Goal: Task Accomplishment & Management: Complete application form

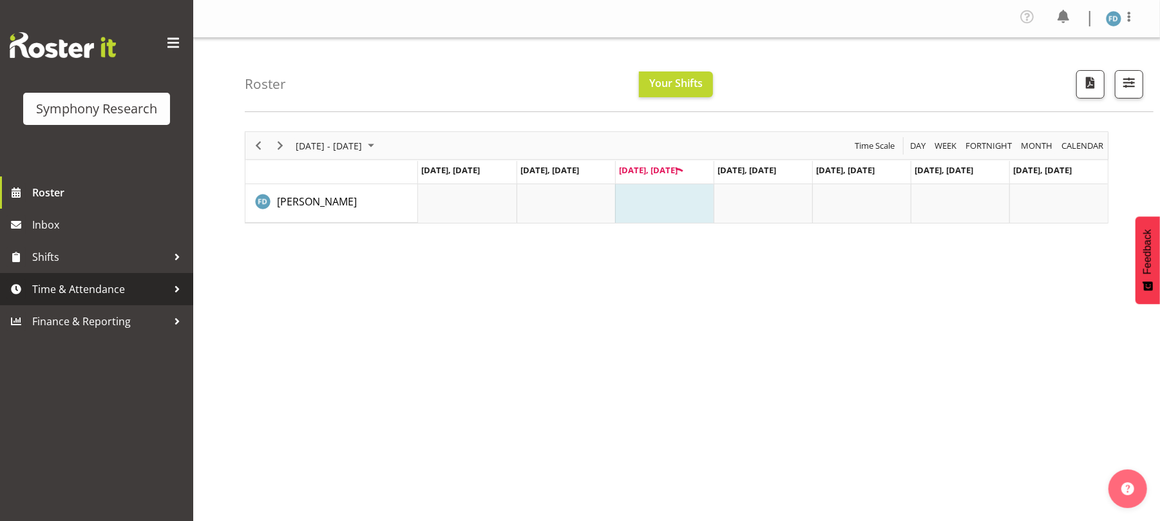
click at [99, 281] on span "Time & Attendance" at bounding box center [99, 289] width 135 height 19
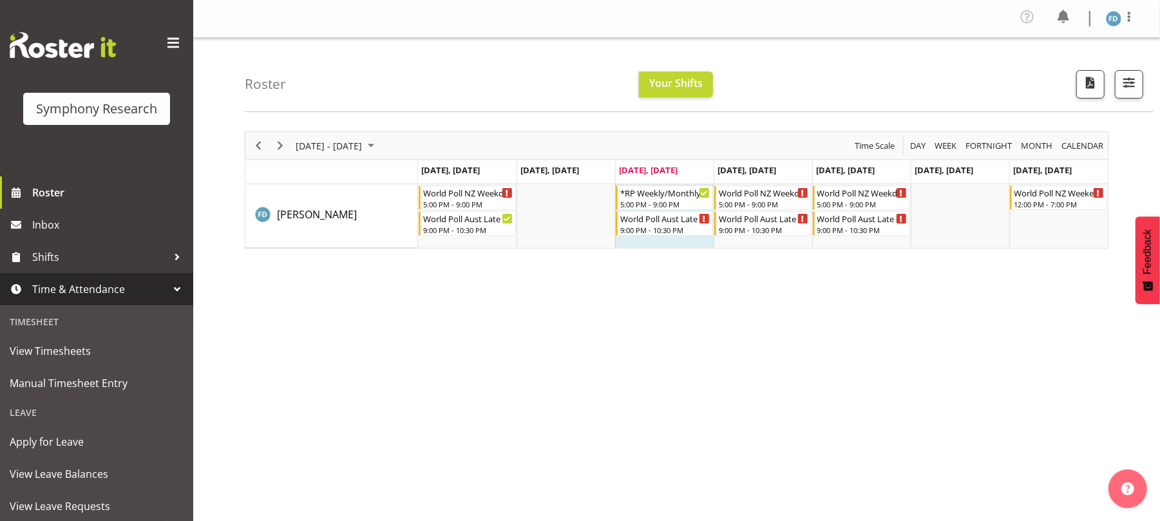
scroll to position [117, 0]
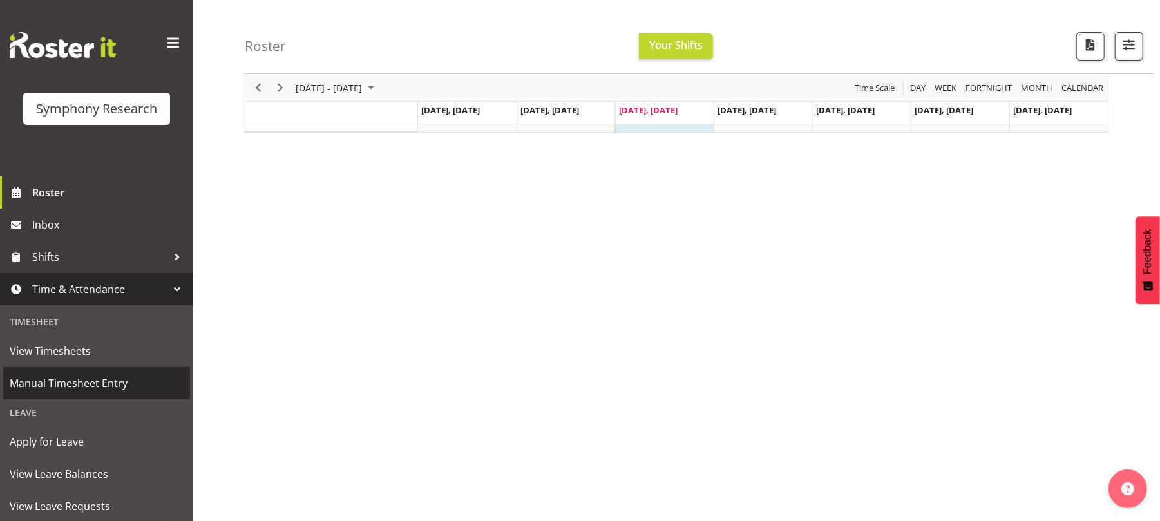
click at [95, 384] on span "Manual Timesheet Entry" at bounding box center [97, 383] width 174 height 19
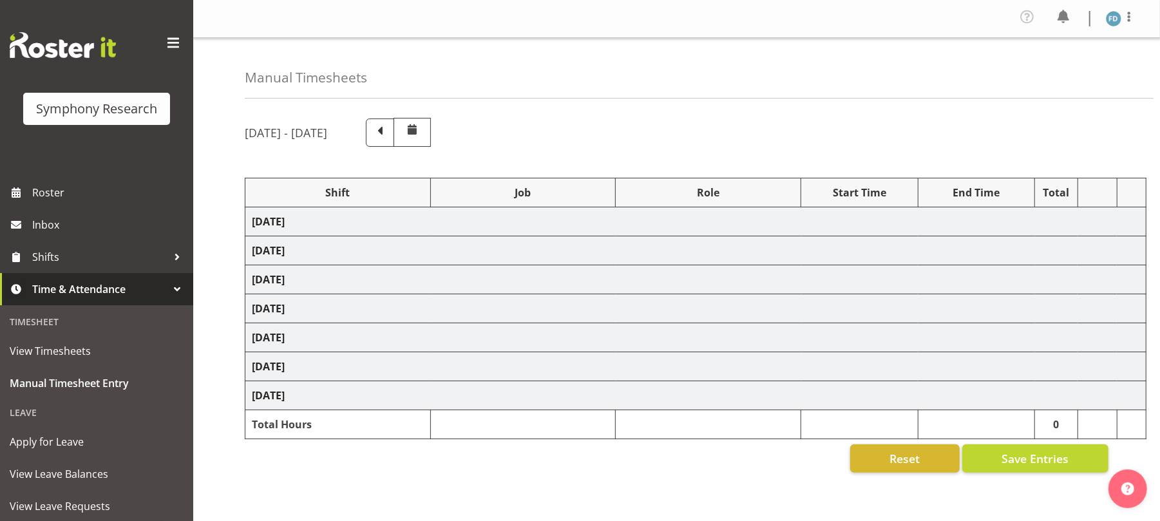
select select "81298"
select select "10587"
select select "47"
select select "56692"
select select "10499"
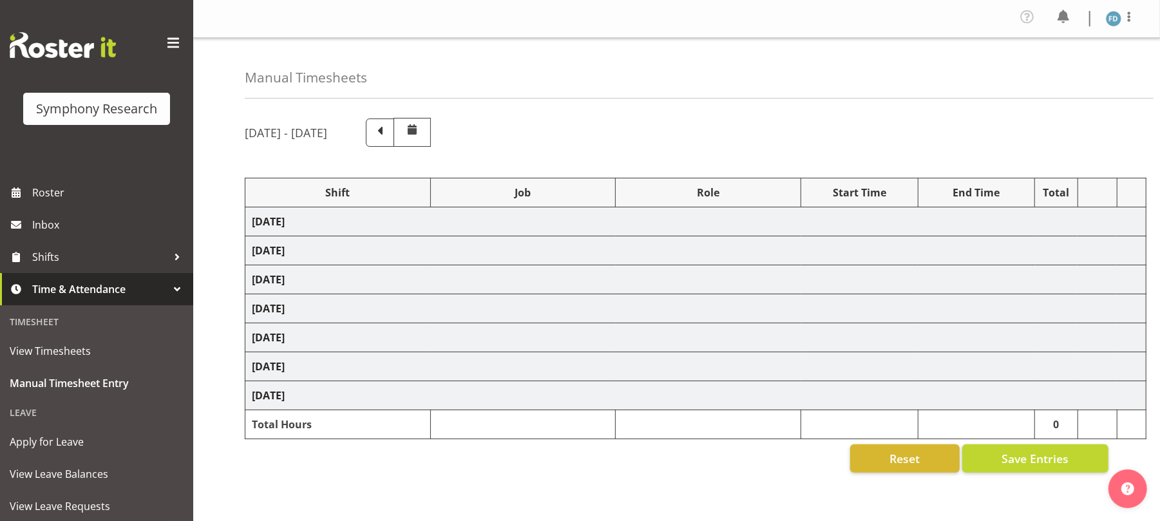
select select "47"
select select "56692"
select select "10499"
select select "47"
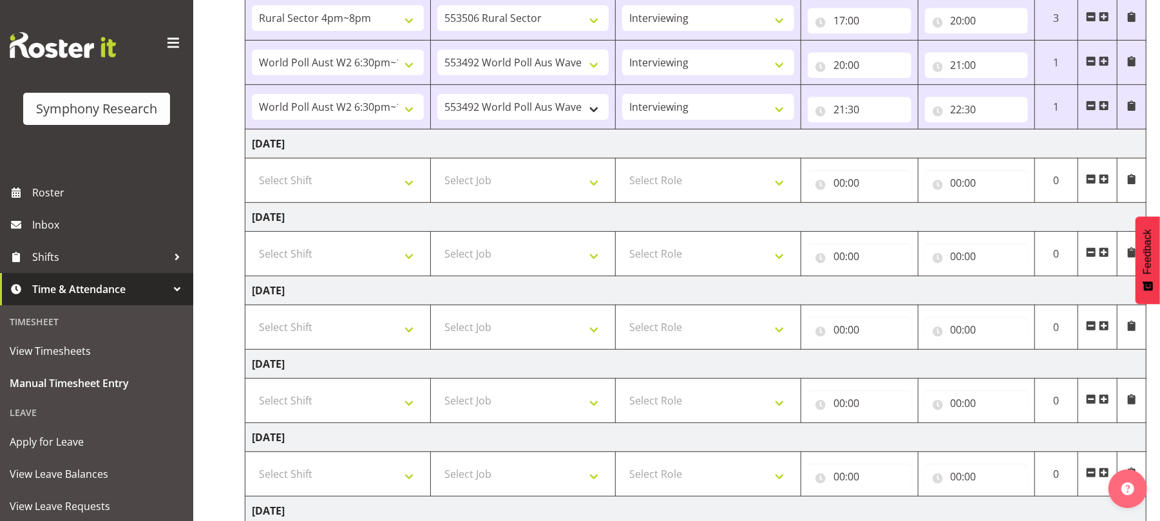
scroll to position [261, 0]
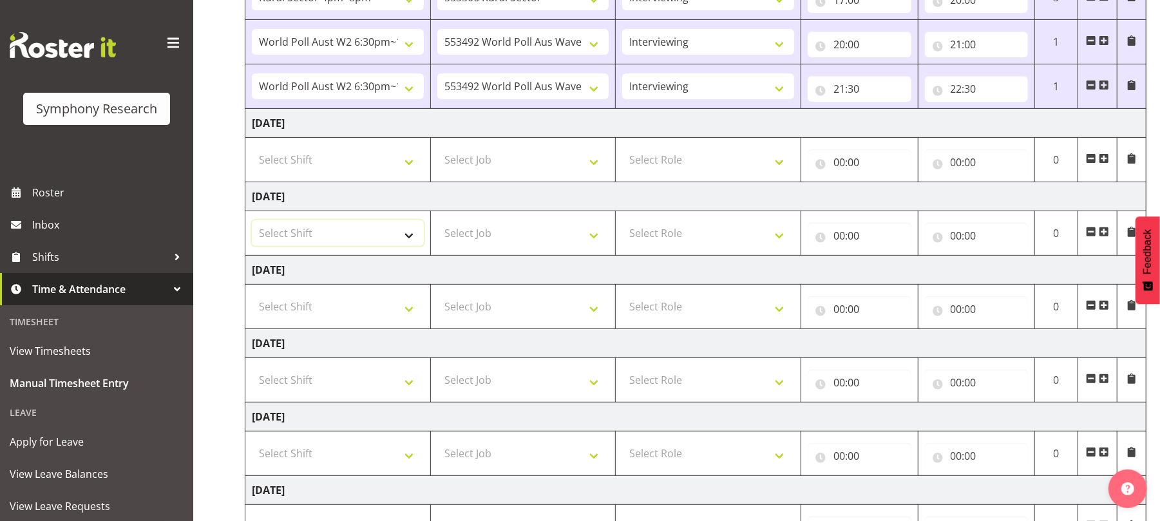
click at [406, 240] on select "Select Shift !!Weekend Residential (Roster IT Shift Label) *Business 9/10am ~ 4…" at bounding box center [338, 233] width 172 height 26
select select "2940"
click at [252, 223] on select "Select Shift !!Weekend Residential (Roster IT Shift Label) *Business 9/10am ~ 4…" at bounding box center [338, 233] width 172 height 26
click at [596, 241] on select "Select Job 550060 IF Admin 553492 World Poll Aus Wave 2 Main 2025 553493 World …" at bounding box center [523, 233] width 172 height 26
select select "10242"
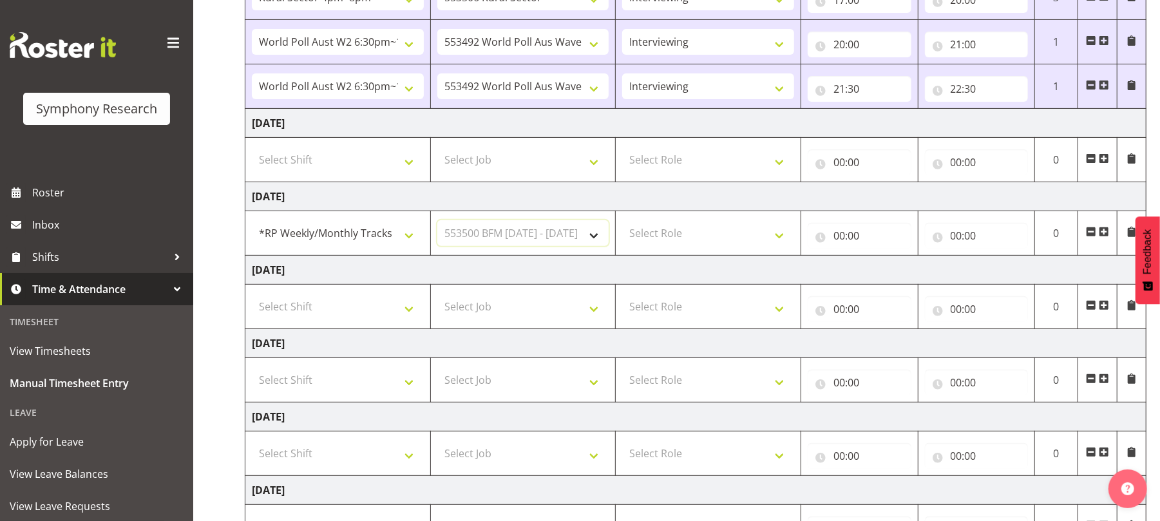
click at [437, 223] on select "Select Job 550060 IF Admin 553492 World Poll Aus Wave 2 Main 2025 553493 World …" at bounding box center [523, 233] width 172 height 26
click at [774, 238] on select "Select Role Briefing Interviewing" at bounding box center [708, 233] width 172 height 26
select select "47"
click at [622, 223] on select "Select Role Briefing Interviewing" at bounding box center [708, 233] width 172 height 26
click at [841, 238] on input "00:00" at bounding box center [860, 236] width 104 height 26
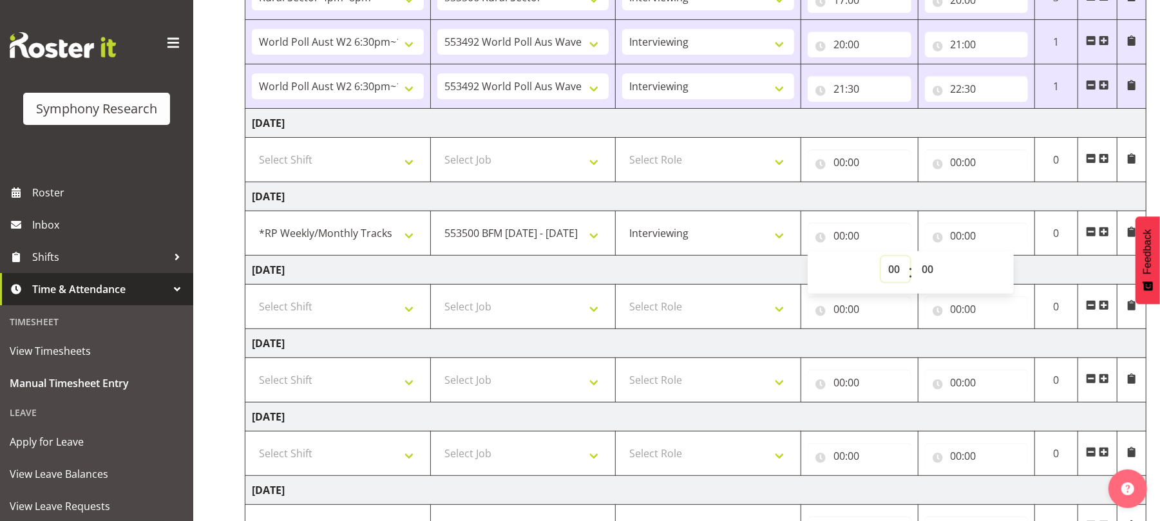
click at [895, 276] on select "00 01 02 03 04 05 06 07 08 09 10 11 12 13 14 15 16 17 18 19 20 21 22 23" at bounding box center [895, 269] width 29 height 26
select select "17"
click at [881, 260] on select "00 01 02 03 04 05 06 07 08 09 10 11 12 13 14 15 16 17 18 19 20 21 22 23" at bounding box center [895, 269] width 29 height 26
type input "17:00"
click at [927, 274] on select "00 01 02 03 04 05 06 07 08 09 10 11 12 13 14 15 16 17 18 19 20 21 22 23 24 25 2…" at bounding box center [929, 269] width 29 height 26
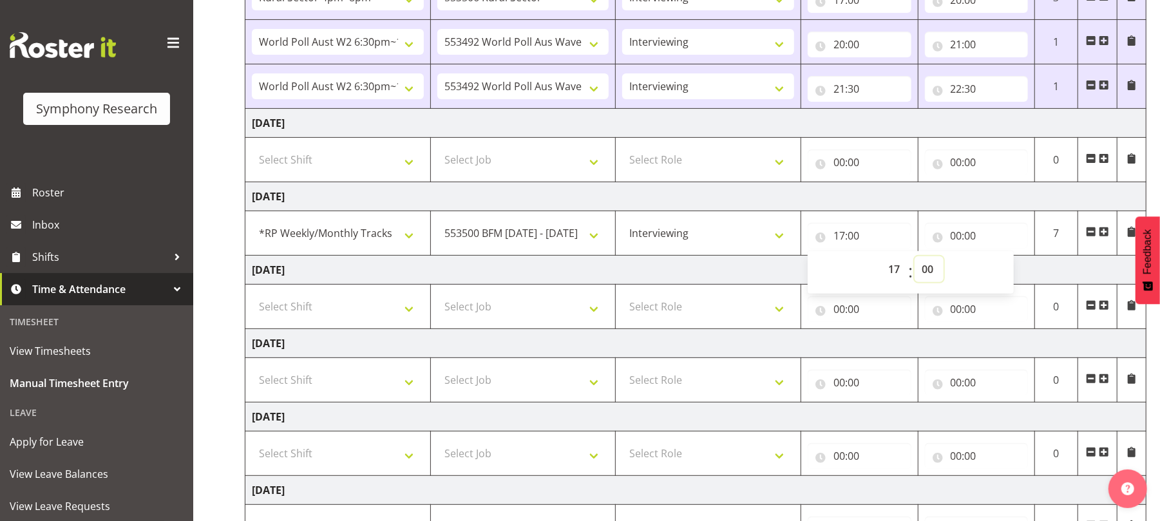
select select "50"
click at [915, 260] on select "00 01 02 03 04 05 06 07 08 09 10 11 12 13 14 15 16 17 18 19 20 21 22 23 24 25 2…" at bounding box center [929, 269] width 29 height 26
type input "17:50"
click at [952, 245] on input "00:00" at bounding box center [977, 236] width 104 height 26
click at [1010, 273] on select "00 01 02 03 04 05 06 07 08 09 10 11 12 13 14 15 16 17 18 19 20 21 22 23" at bounding box center [1012, 269] width 29 height 26
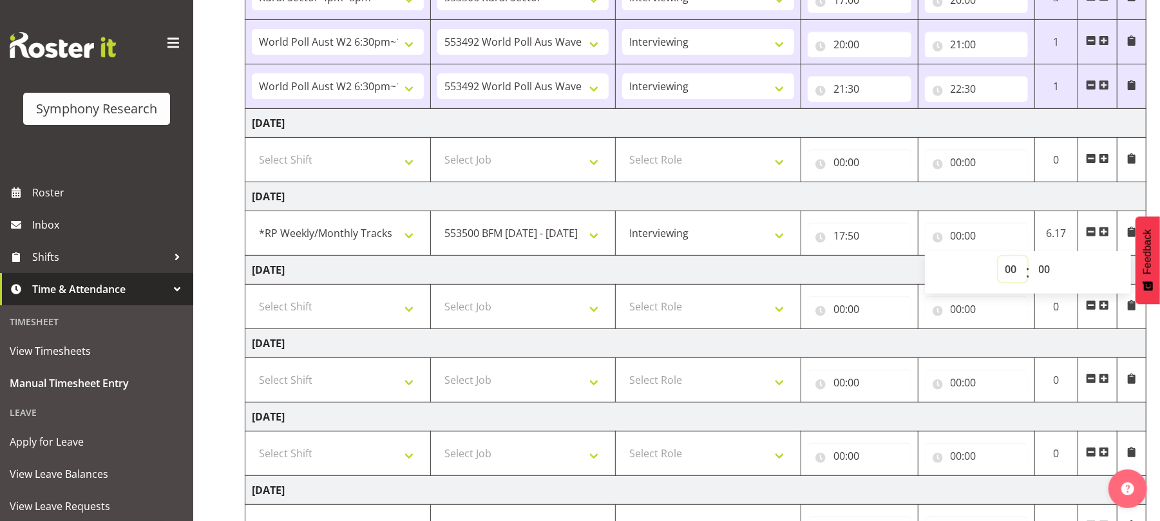
select select "20"
click at [998, 260] on select "00 01 02 03 04 05 06 07 08 09 10 11 12 13 14 15 16 17 18 19 20 21 22 23" at bounding box center [1012, 269] width 29 height 26
type input "20:00"
click at [876, 258] on td "Thursday 11th September 2025" at bounding box center [695, 270] width 901 height 29
drag, startPoint x: 1105, startPoint y: 235, endPoint x: 587, endPoint y: 122, distance: 530.0
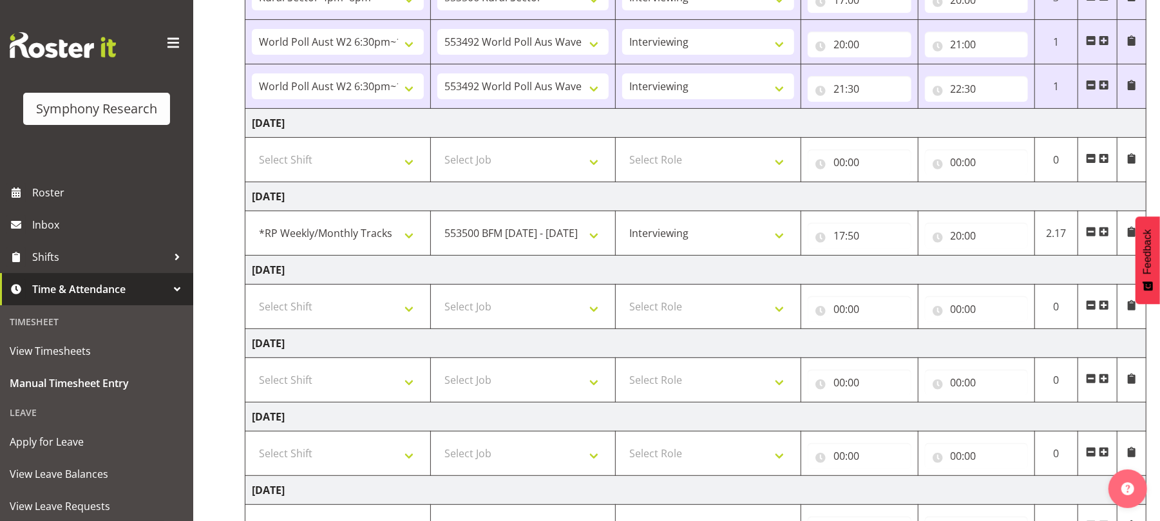
click at [587, 122] on tbody "Monday 8th September 2025 !!Weekend Residential (Roster IT Shift Label) *Busine…" at bounding box center [695, 263] width 901 height 632
click at [1103, 232] on span at bounding box center [1104, 232] width 10 height 10
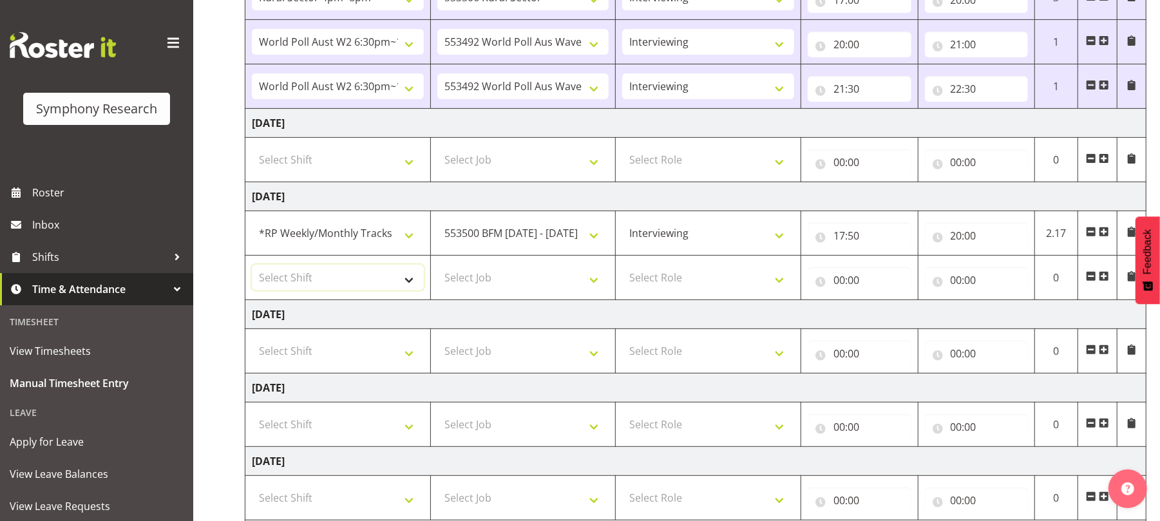
click at [401, 281] on select "Select Shift !!Weekend Residential (Roster IT Shift Label) *Business 9/10am ~ 4…" at bounding box center [338, 278] width 172 height 26
select select "56692"
click at [252, 268] on select "Select Shift !!Weekend Residential (Roster IT Shift Label) *Business 9/10am ~ 4…" at bounding box center [338, 278] width 172 height 26
click at [593, 283] on select "Select Job 550060 IF Admin 553492 World Poll Aus Wave 2 Main 2025 553493 World …" at bounding box center [523, 278] width 172 height 26
select select "10499"
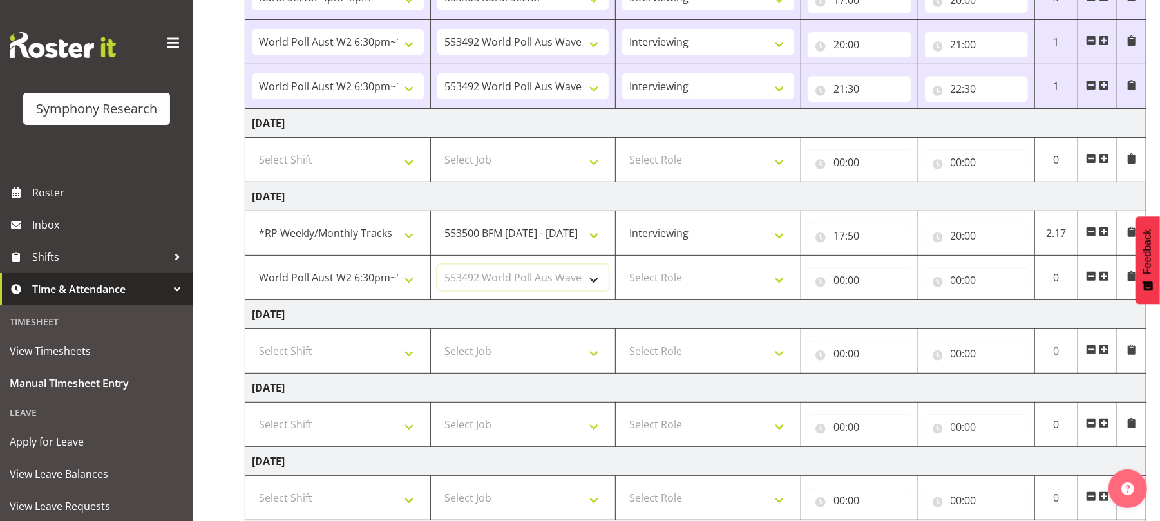
click at [437, 268] on select "Select Job 550060 IF Admin 553492 World Poll Aus Wave 2 Main 2025 553493 World …" at bounding box center [523, 278] width 172 height 26
click at [782, 284] on select "Select Role Briefing Interviewing" at bounding box center [708, 278] width 172 height 26
select select "47"
click at [622, 268] on select "Select Role Briefing Interviewing" at bounding box center [708, 278] width 172 height 26
click at [840, 283] on input "00:00" at bounding box center [860, 280] width 104 height 26
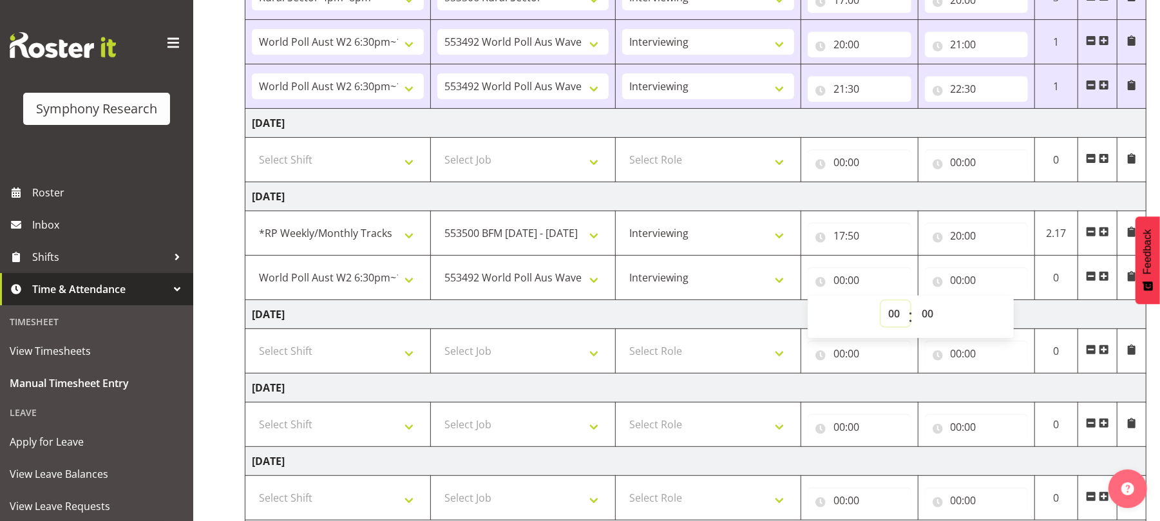
click at [899, 318] on select "00 01 02 03 04 05 06 07 08 09 10 11 12 13 14 15 16 17 18 19 20 21 22 23" at bounding box center [895, 314] width 29 height 26
select select "20"
click at [881, 304] on select "00 01 02 03 04 05 06 07 08 09 10 11 12 13 14 15 16 17 18 19 20 21 22 23" at bounding box center [895, 314] width 29 height 26
type input "20:00"
click at [955, 279] on input "00:00" at bounding box center [977, 280] width 104 height 26
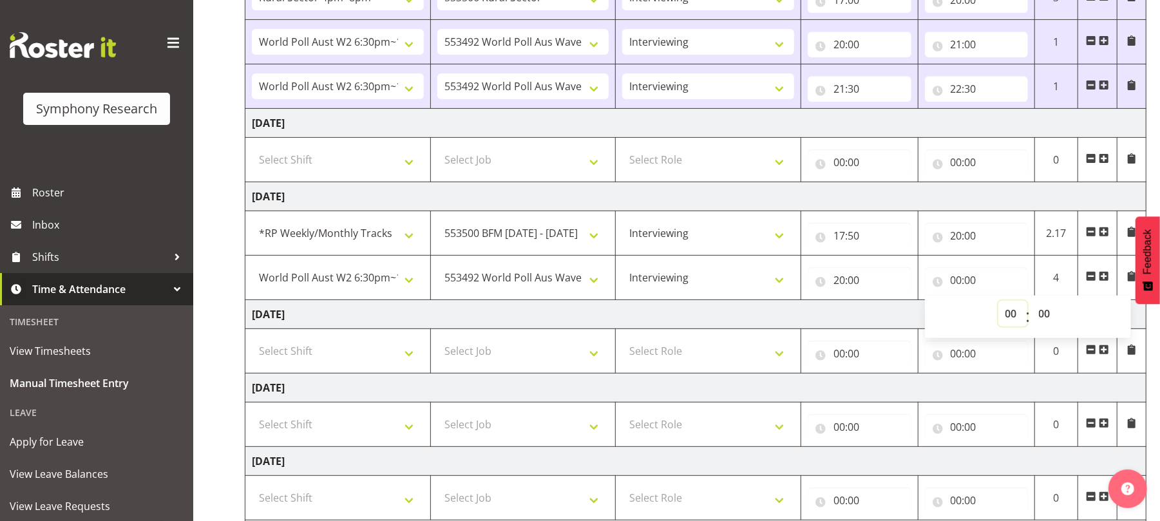
click at [1015, 318] on select "00 01 02 03 04 05 06 07 08 09 10 11 12 13 14 15 16 17 18 19 20 21 22 23" at bounding box center [1012, 314] width 29 height 26
select select "21"
click at [998, 304] on select "00 01 02 03 04 05 06 07 08 09 10 11 12 13 14 15 16 17 18 19 20 21 22 23" at bounding box center [1012, 314] width 29 height 26
type input "21:00"
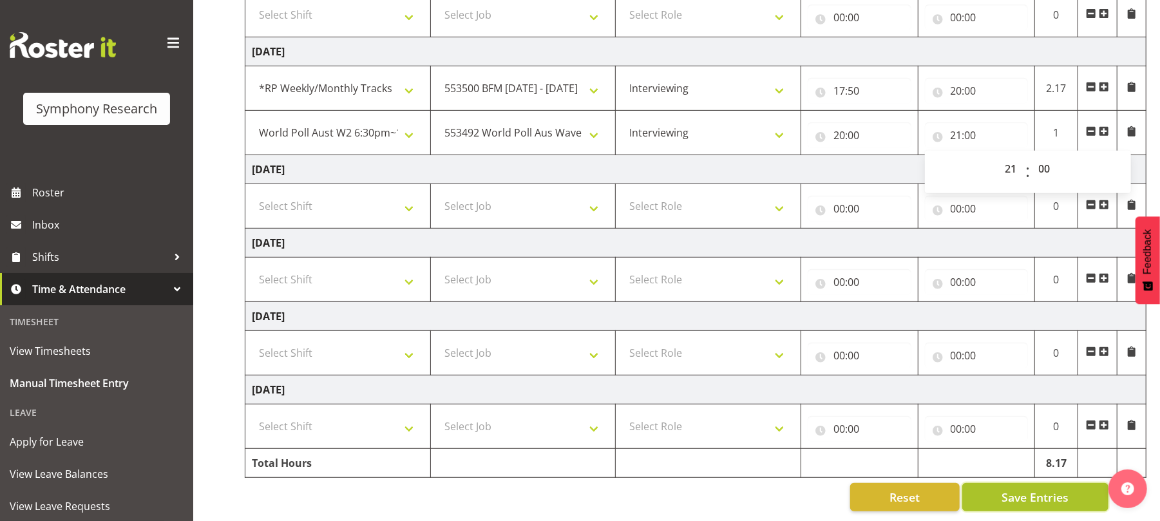
click at [1023, 489] on span "Save Entries" at bounding box center [1035, 497] width 67 height 17
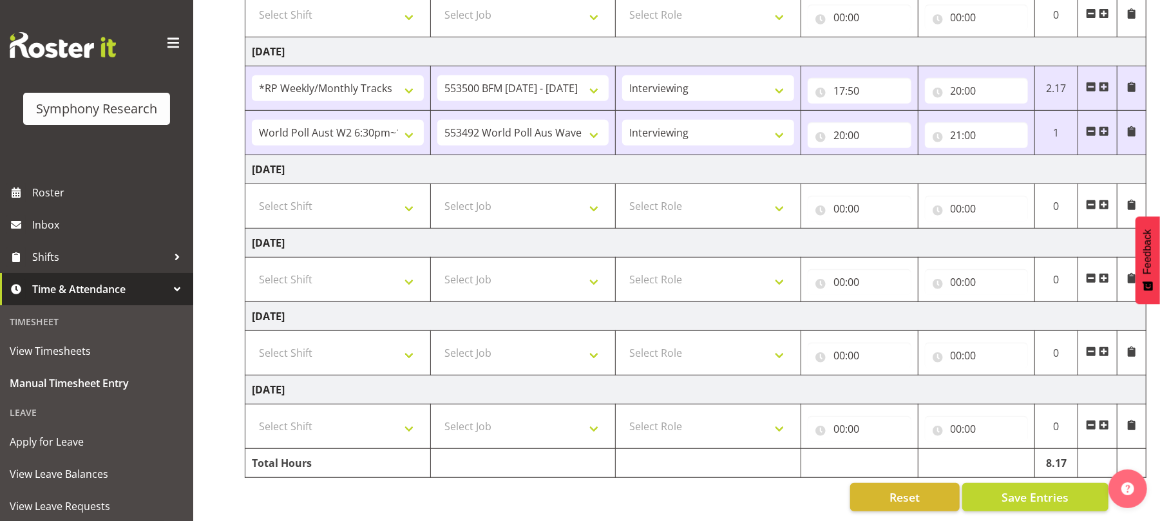
click at [1101, 126] on span at bounding box center [1104, 131] width 10 height 10
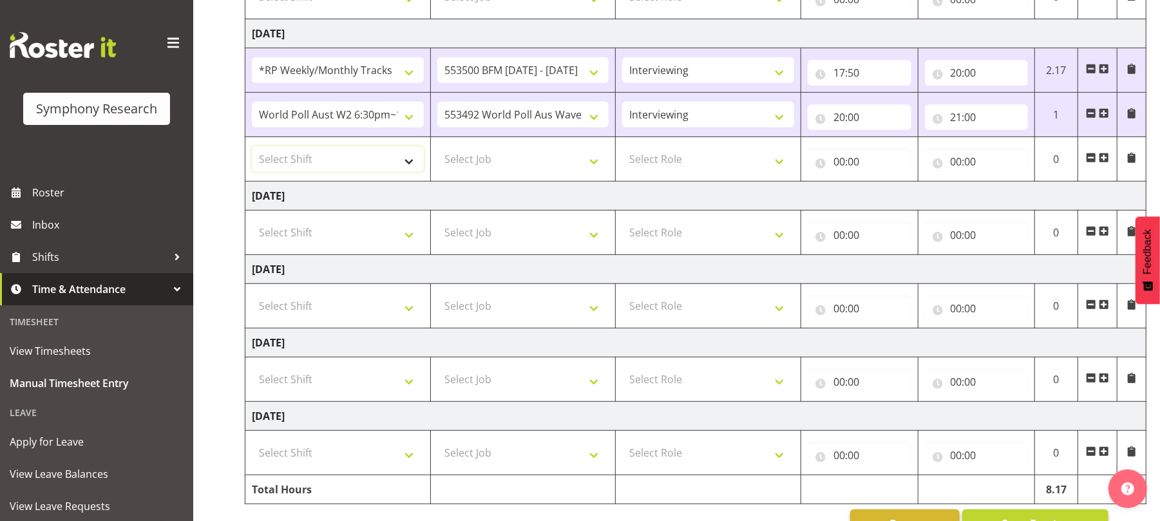
click at [410, 162] on select "Select Shift !!Weekend Residential (Roster IT Shift Label) *Business 9/10am ~ 4…" at bounding box center [338, 159] width 172 height 26
select select "56692"
click at [252, 149] on select "Select Shift !!Weekend Residential (Roster IT Shift Label) *Business 9/10am ~ 4…" at bounding box center [338, 159] width 172 height 26
click at [599, 167] on select "Select Job 550060 IF Admin 553492 World Poll Aus Wave 2 Main 2025 553493 World …" at bounding box center [523, 159] width 172 height 26
select select "10499"
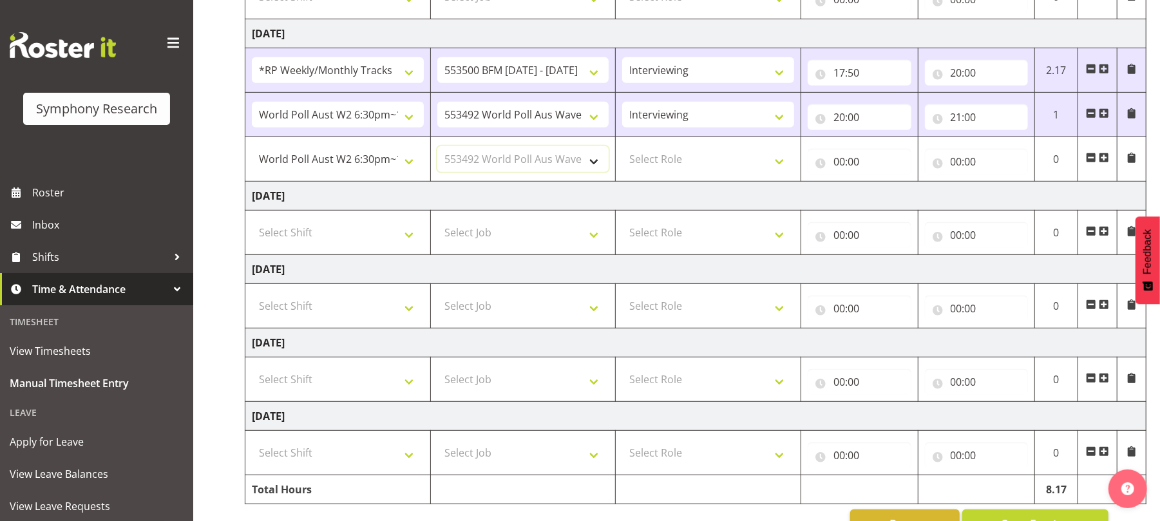
click at [437, 149] on select "Select Job 550060 IF Admin 553492 World Poll Aus Wave 2 Main 2025 553493 World …" at bounding box center [523, 159] width 172 height 26
click at [783, 167] on select "Select Role Briefing Interviewing" at bounding box center [708, 159] width 172 height 26
select select "47"
click at [622, 149] on select "Select Role Briefing Interviewing" at bounding box center [708, 159] width 172 height 26
click at [839, 168] on input "00:00" at bounding box center [860, 162] width 104 height 26
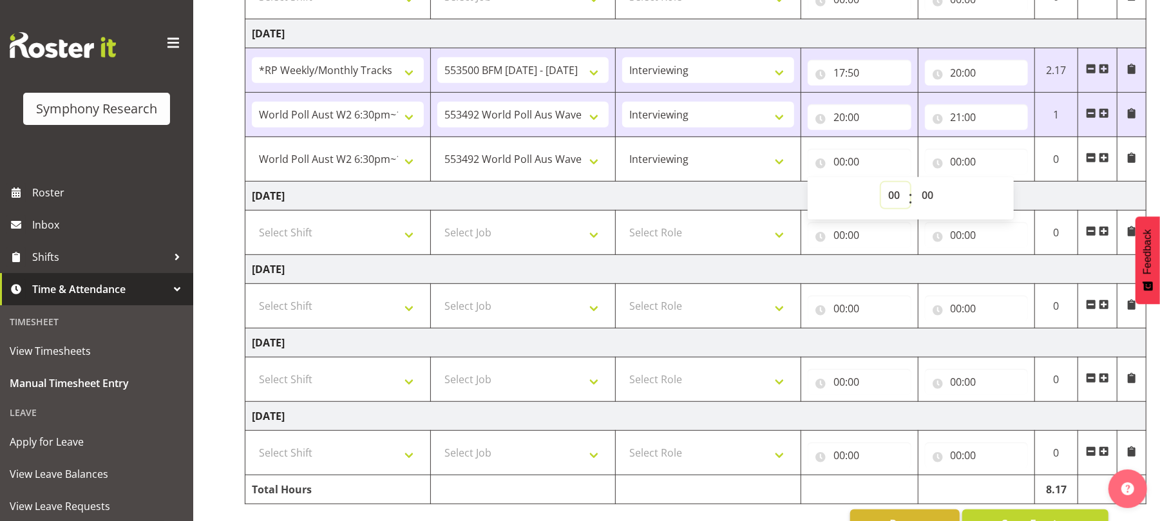
click at [893, 200] on select "00 01 02 03 04 05 06 07 08 09 10 11 12 13 14 15 16 17 18 19 20 21 22 23" at bounding box center [895, 195] width 29 height 26
select select "21"
click at [881, 185] on select "00 01 02 03 04 05 06 07 08 09 10 11 12 13 14 15 16 17 18 19 20 21 22 23" at bounding box center [895, 195] width 29 height 26
type input "21:00"
click at [931, 196] on select "00 01 02 03 04 05 06 07 08 09 10 11 12 13 14 15 16 17 18 19 20 21 22 23 24 25 2…" at bounding box center [929, 195] width 29 height 26
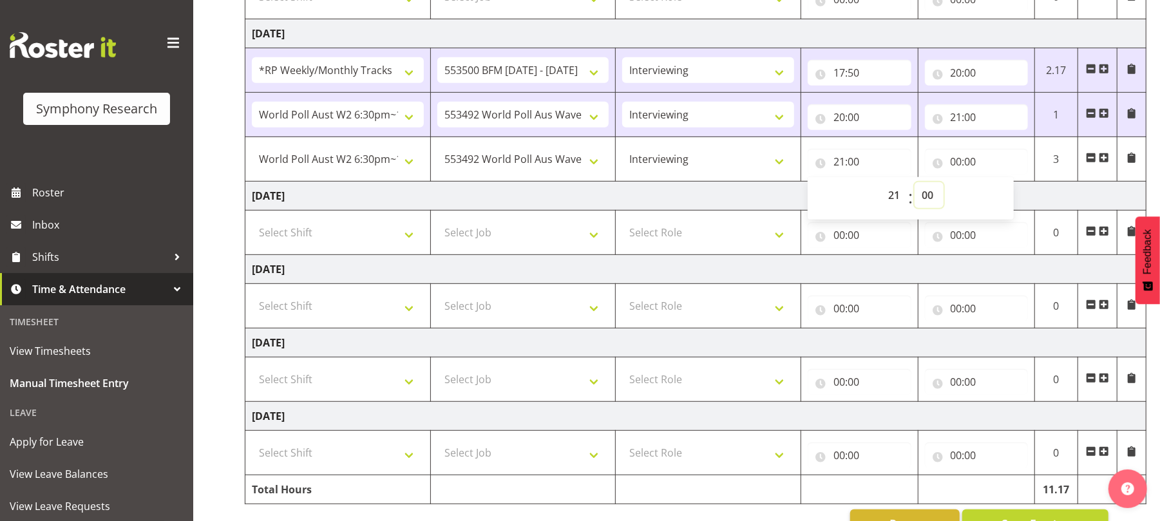
select select "30"
click at [915, 185] on select "00 01 02 03 04 05 06 07 08 09 10 11 12 13 14 15 16 17 18 19 20 21 22 23 24 25 2…" at bounding box center [929, 195] width 29 height 26
type input "21:30"
click at [956, 164] on input "00:00" at bounding box center [977, 162] width 104 height 26
click at [1008, 199] on select "00 01 02 03 04 05 06 07 08 09 10 11 12 13 14 15 16 17 18 19 20 21 22 23" at bounding box center [1012, 195] width 29 height 26
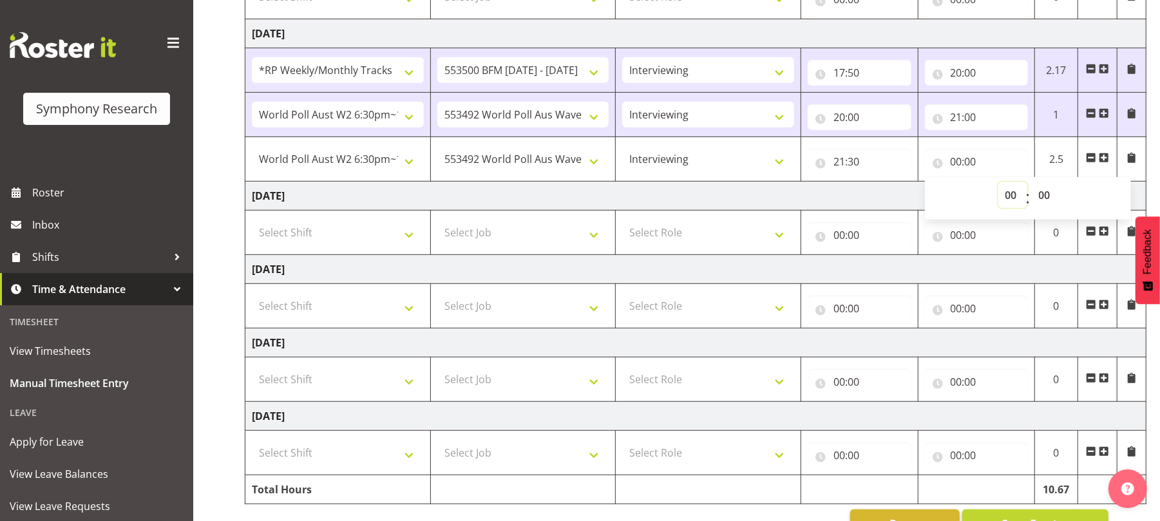
select select "21"
click at [998, 185] on select "00 01 02 03 04 05 06 07 08 09 10 11 12 13 14 15 16 17 18 19 20 21 22 23" at bounding box center [1012, 195] width 29 height 26
type input "21:00"
click at [1046, 193] on select "00 01 02 03 04 05 06 07 08 09 10 11 12 13 14 15 16 17 18 19 20 21 22 23 24 25 2…" at bounding box center [1046, 195] width 29 height 26
select select "30"
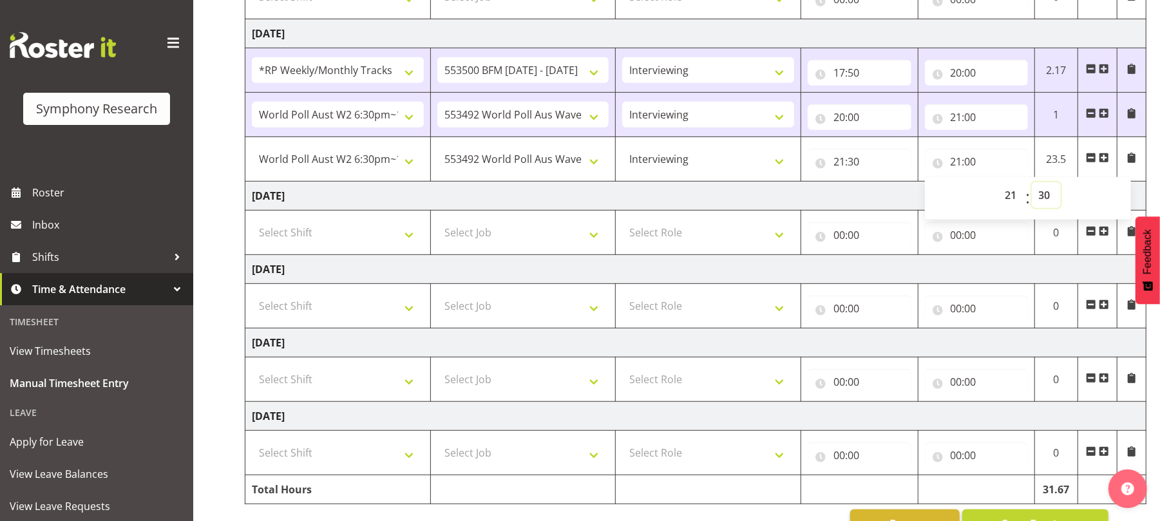
click at [1032, 185] on select "00 01 02 03 04 05 06 07 08 09 10 11 12 13 14 15 16 17 18 19 20 21 22 23 24 25 2…" at bounding box center [1046, 195] width 29 height 26
type input "21:30"
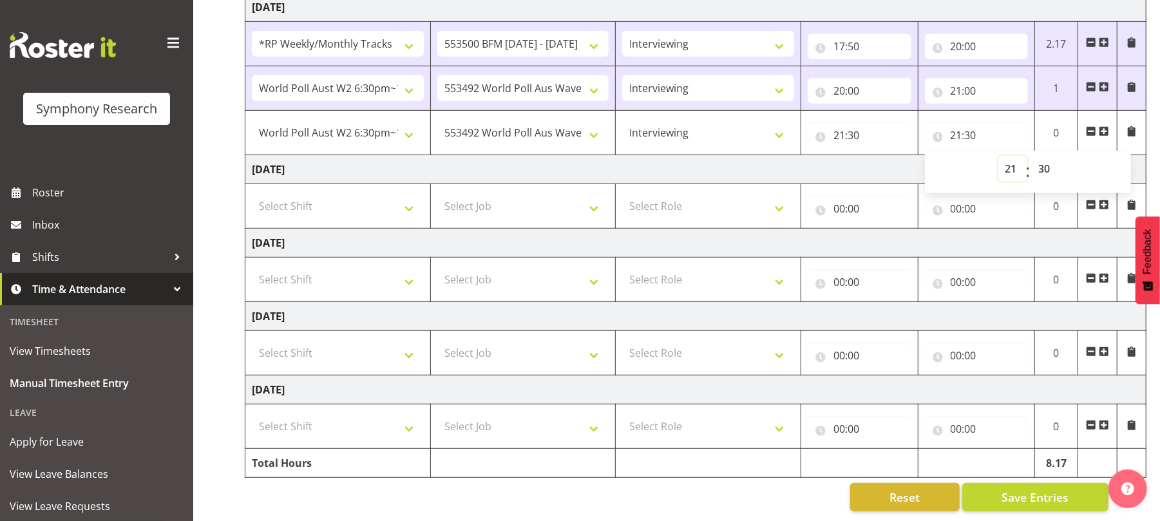
click at [1011, 156] on select "00 01 02 03 04 05 06 07 08 09 10 11 12 13 14 15 16 17 18 19 20 21 22 23" at bounding box center [1012, 169] width 29 height 26
select select "22"
click at [998, 156] on select "00 01 02 03 04 05 06 07 08 09 10 11 12 13 14 15 16 17 18 19 20 21 22 23" at bounding box center [1012, 169] width 29 height 26
type input "22:30"
click at [1025, 489] on span "Save Entries" at bounding box center [1035, 497] width 67 height 17
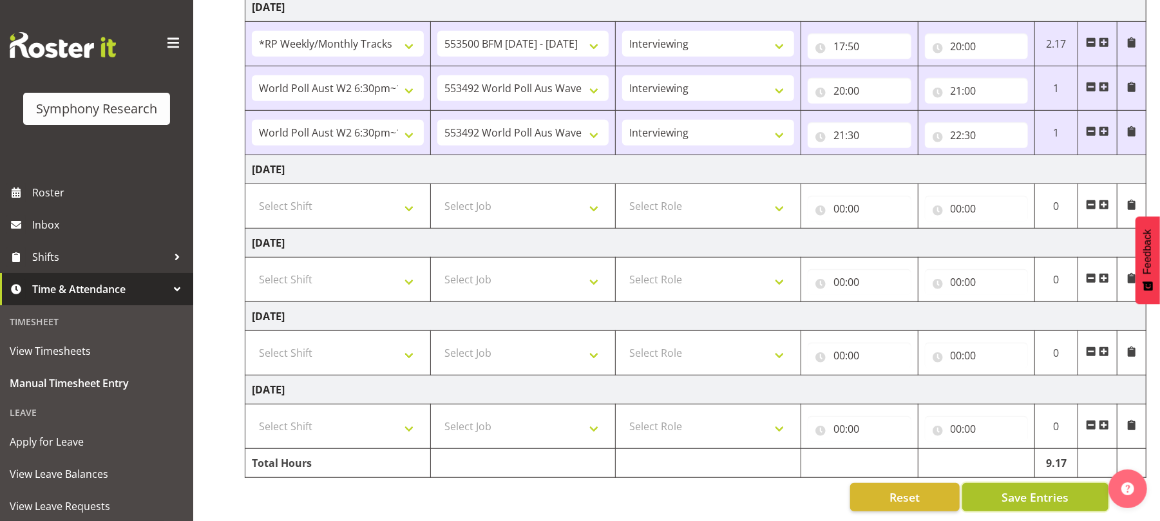
click at [1032, 495] on button "Save Entries" at bounding box center [1035, 497] width 146 height 28
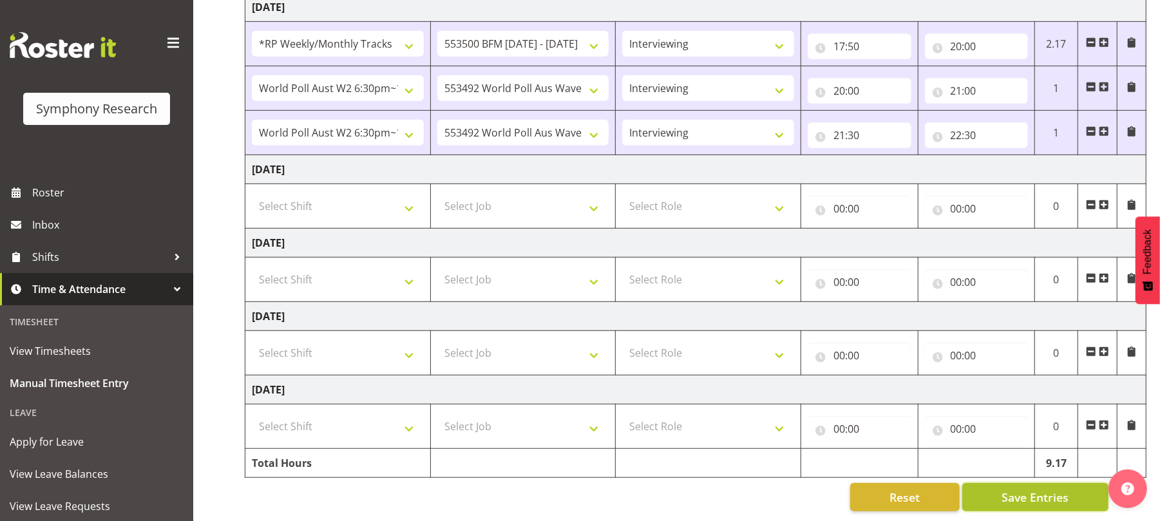
click at [1032, 495] on button "Save Entries" at bounding box center [1035, 497] width 146 height 28
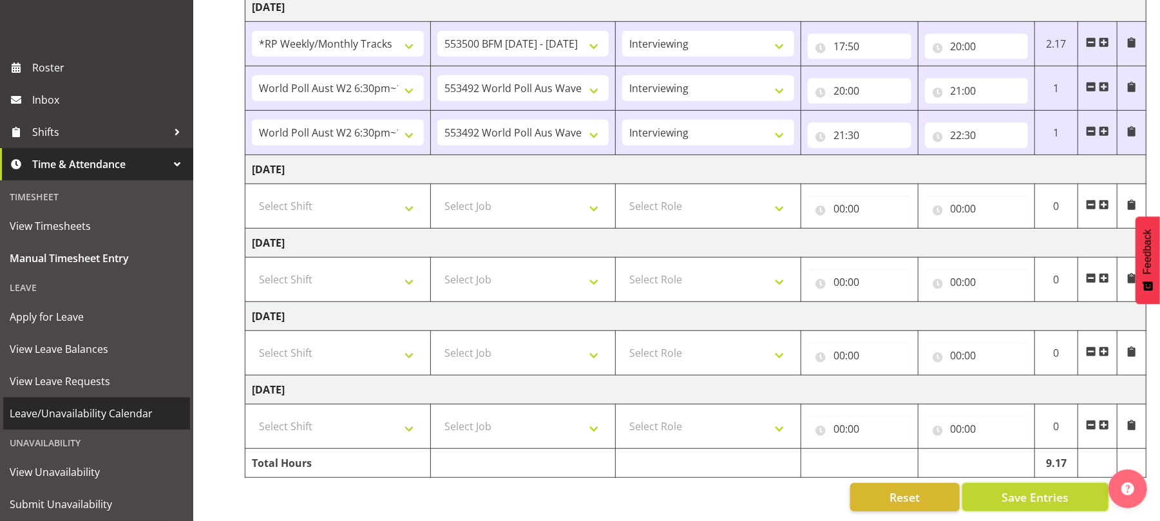
scroll to position [160, 0]
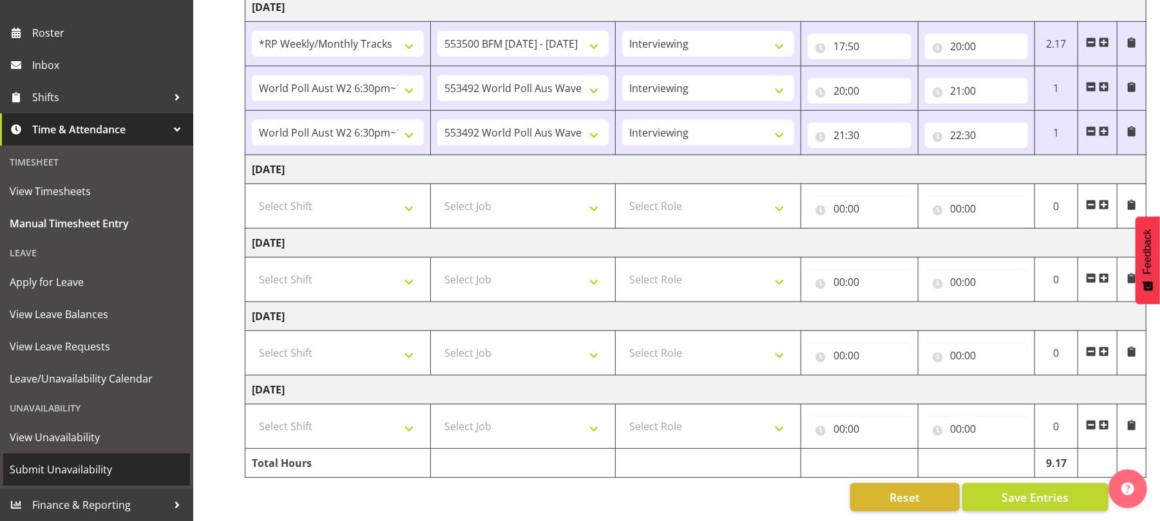
click at [95, 468] on span "Submit Unavailability" at bounding box center [97, 469] width 174 height 19
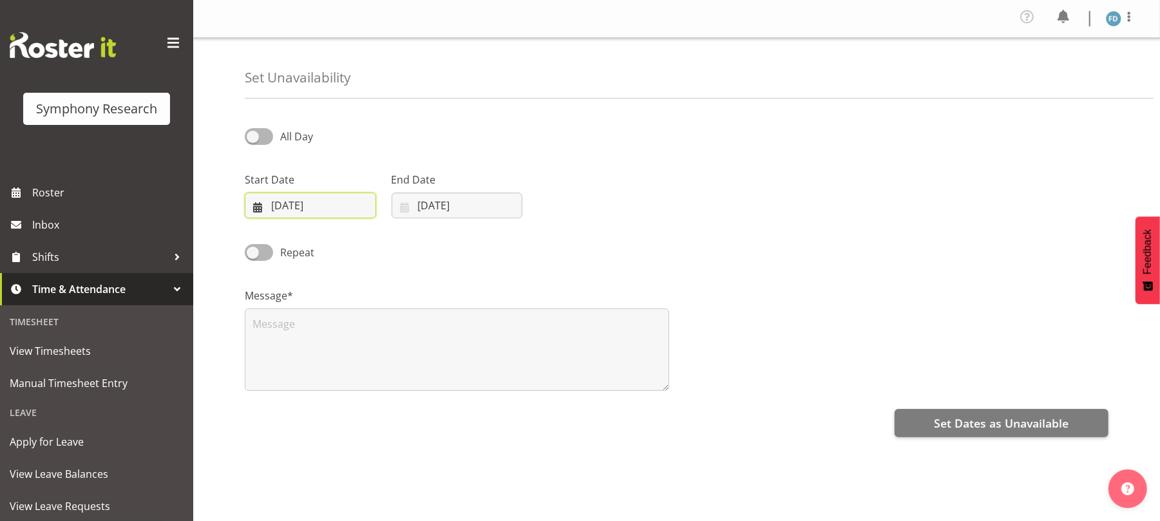
click at [258, 210] on input "10/09/2025" at bounding box center [310, 206] width 131 height 26
click at [318, 359] on span "16" at bounding box center [321, 359] width 10 height 12
type input "16/09/2025"
click at [408, 207] on input "10/09/2025" at bounding box center [457, 206] width 131 height 26
click at [466, 364] on span "16" at bounding box center [468, 359] width 10 height 12
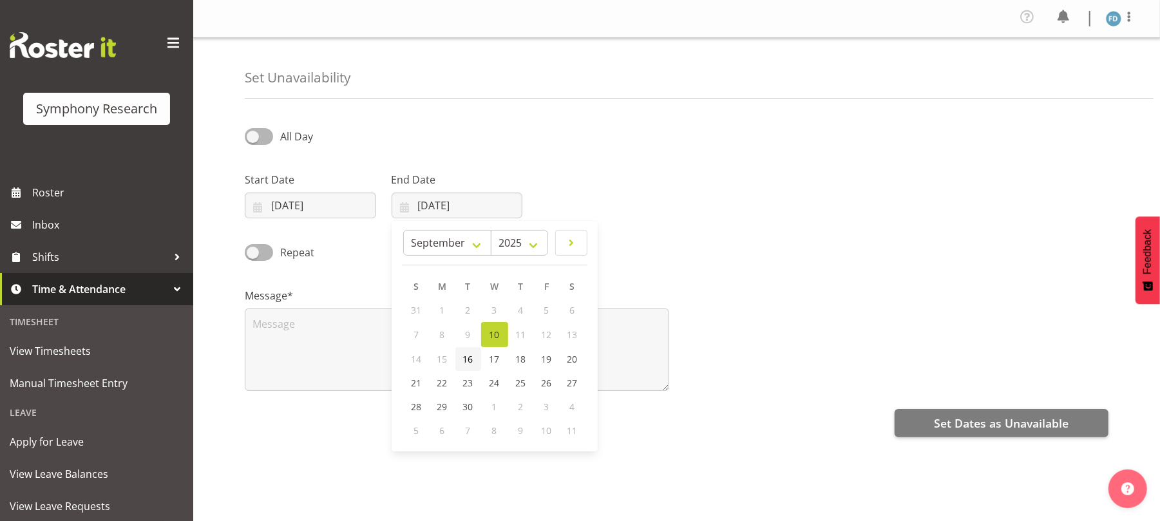
type input "16/09/2025"
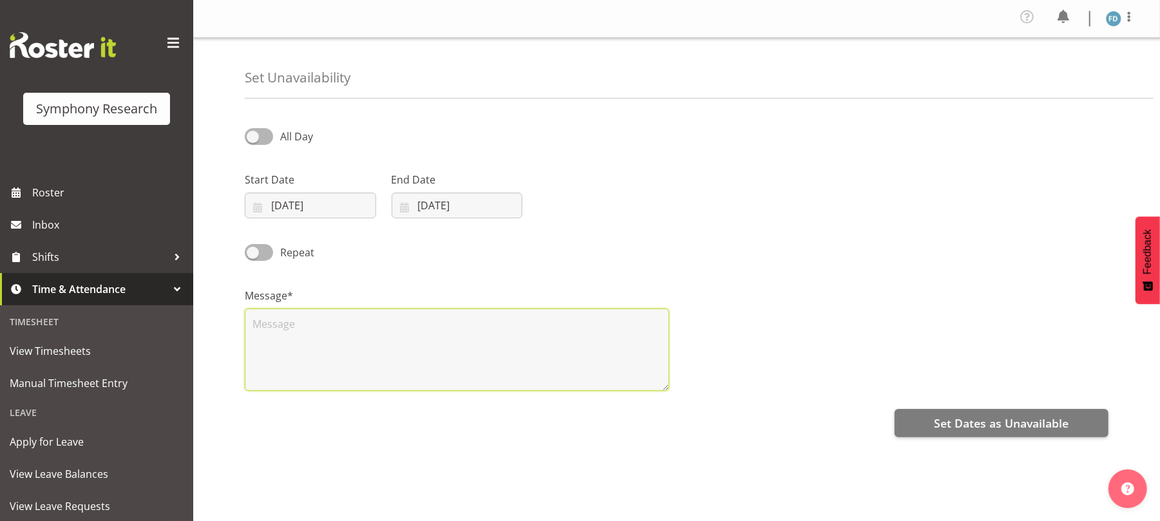
click at [443, 313] on textarea at bounding box center [457, 350] width 424 height 82
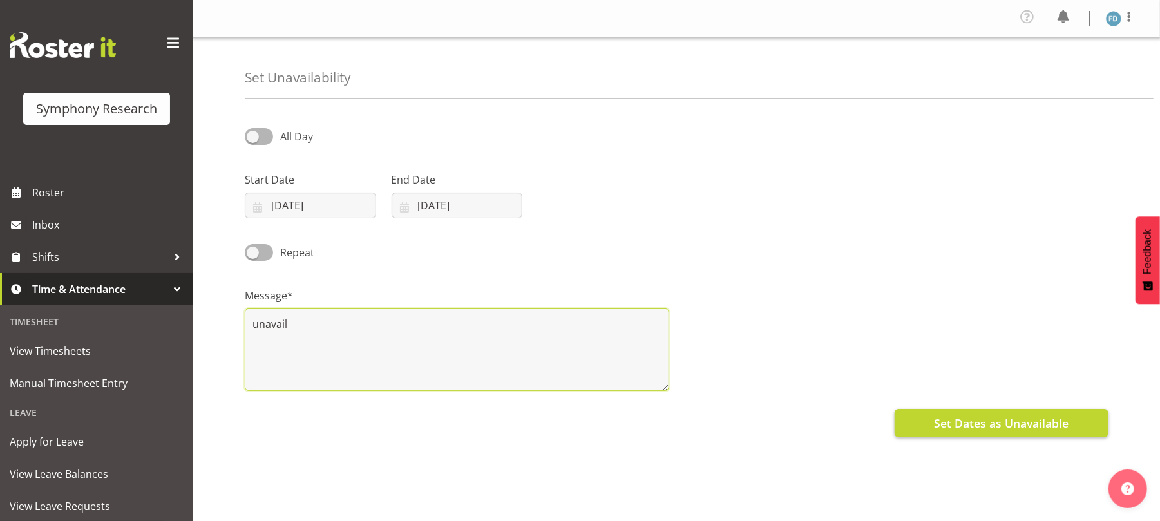
type textarea "unavail"
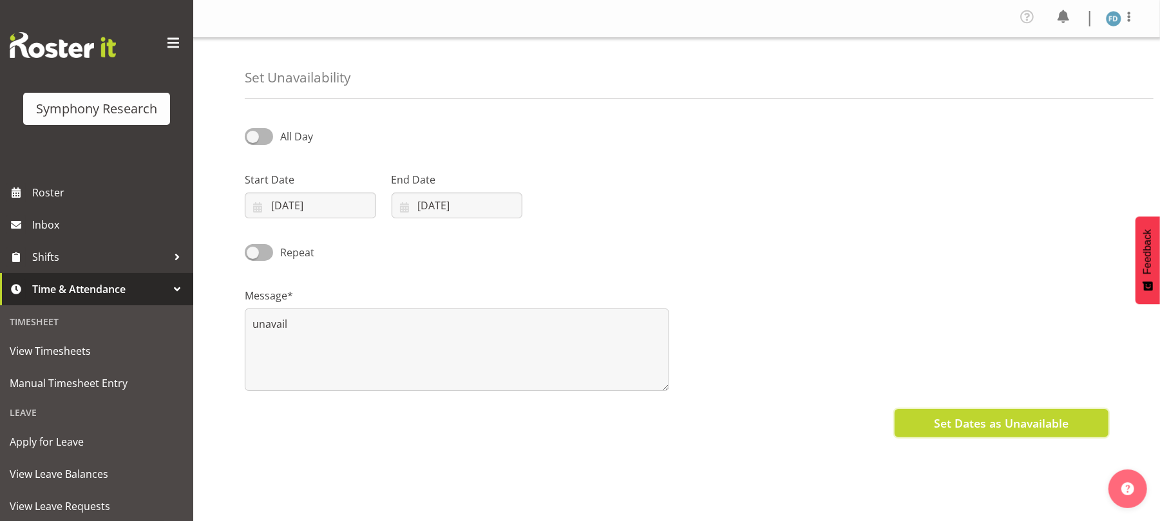
click at [1005, 424] on span "Set Dates as Unavailable" at bounding box center [1001, 423] width 135 height 17
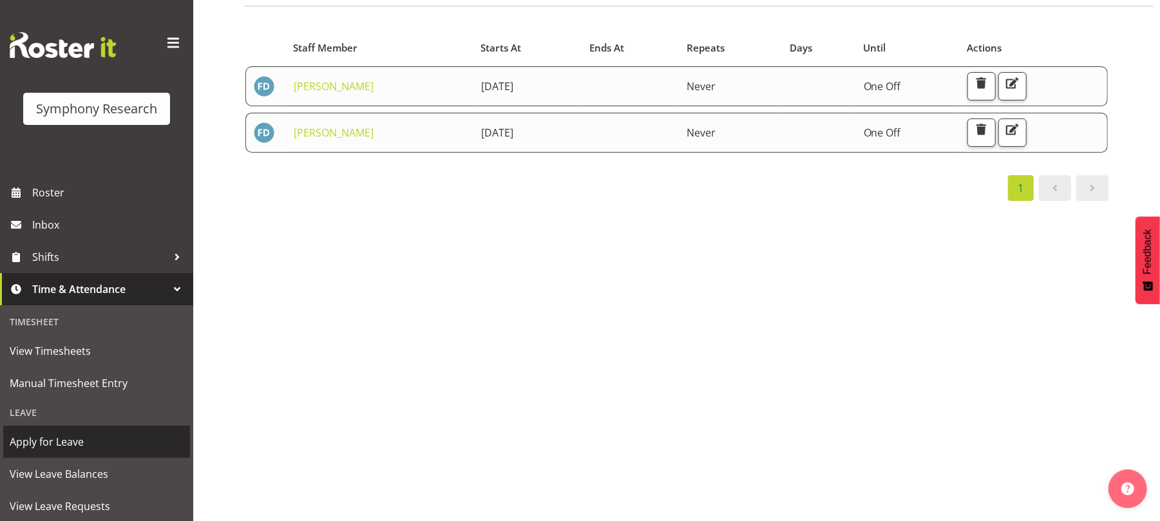
scroll to position [160, 0]
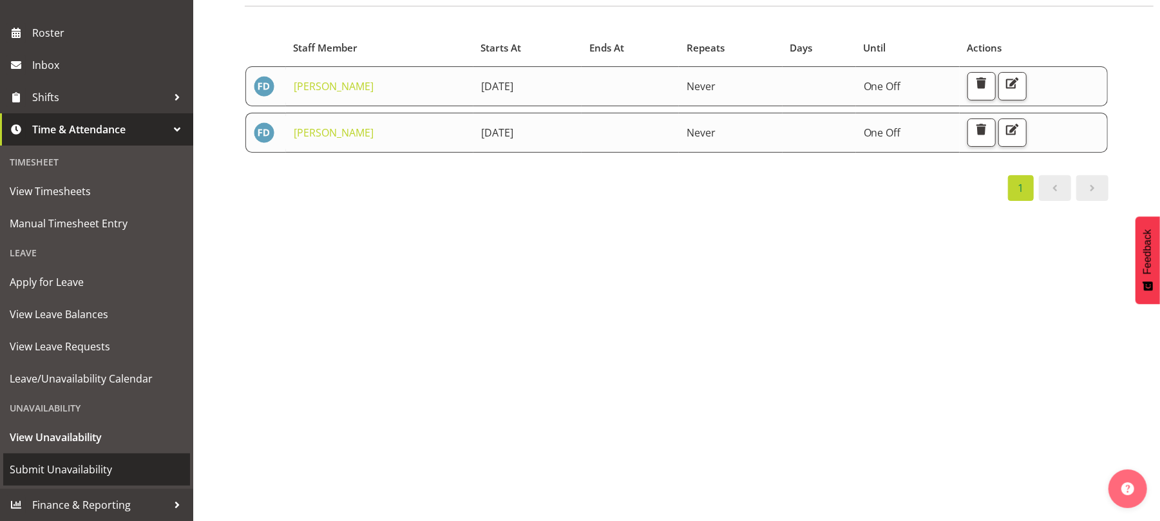
click at [60, 465] on span "Submit Unavailability" at bounding box center [97, 469] width 174 height 19
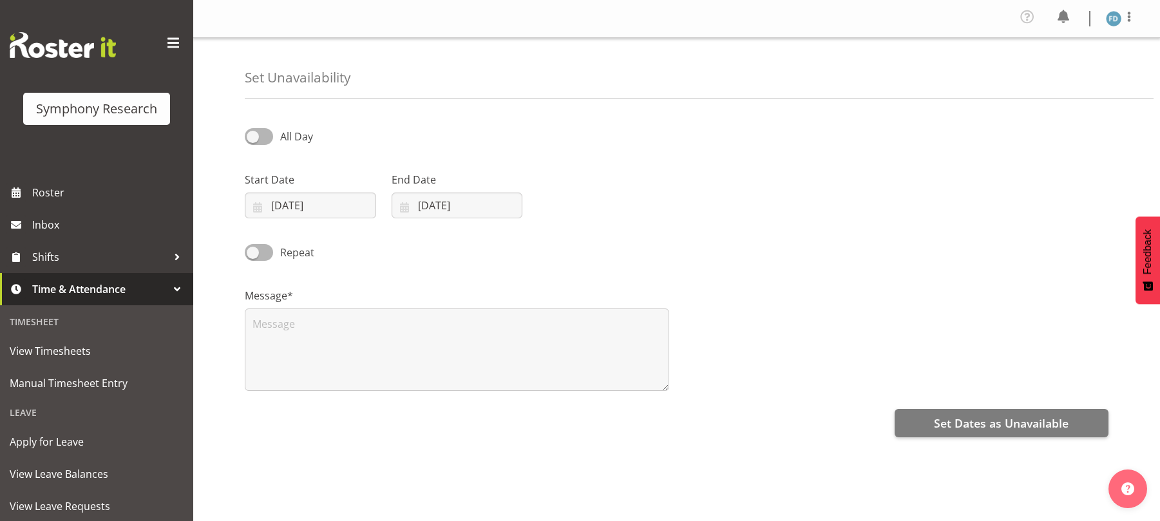
select select "8"
select select "2025"
click at [262, 206] on input "10/09/2025" at bounding box center [310, 206] width 131 height 26
click at [401, 357] on span "19" at bounding box center [400, 359] width 10 height 12
type input "19/09/2025"
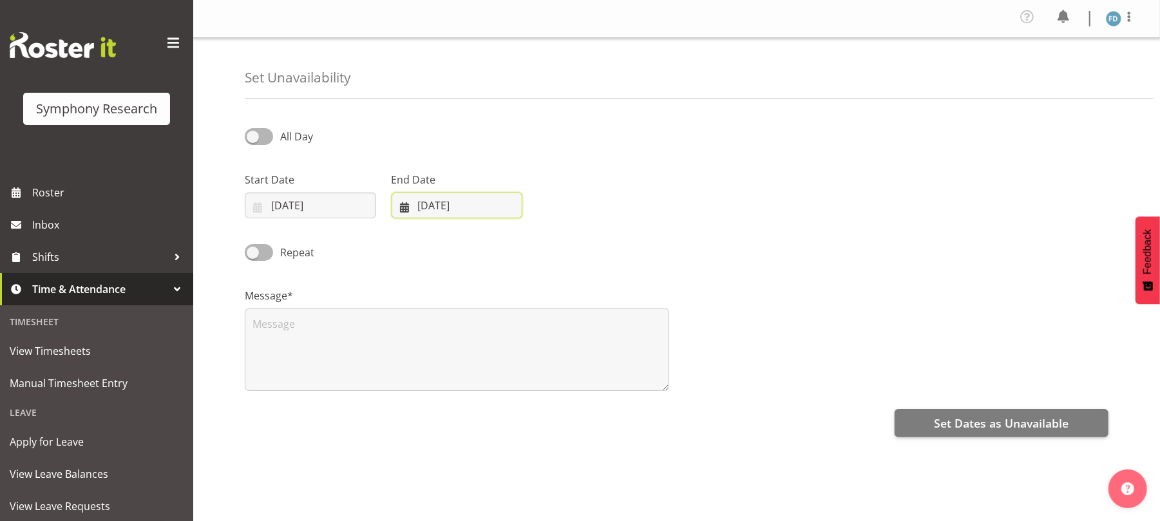
click at [403, 207] on input "10/09/2025" at bounding box center [457, 206] width 131 height 26
click at [552, 359] on link "19" at bounding box center [547, 359] width 26 height 24
type input "19/09/2025"
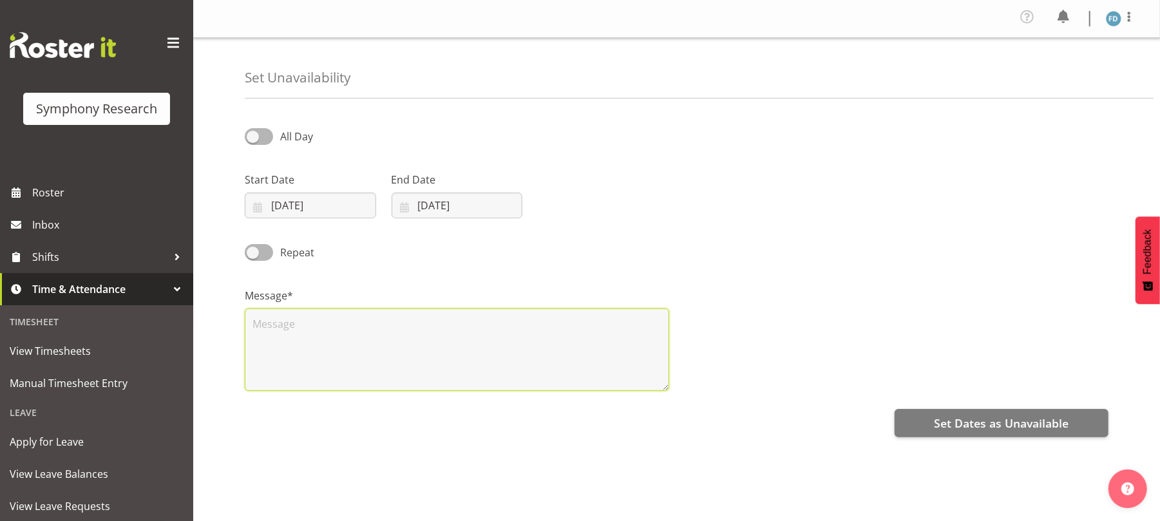
click at [526, 347] on textarea at bounding box center [457, 350] width 424 height 82
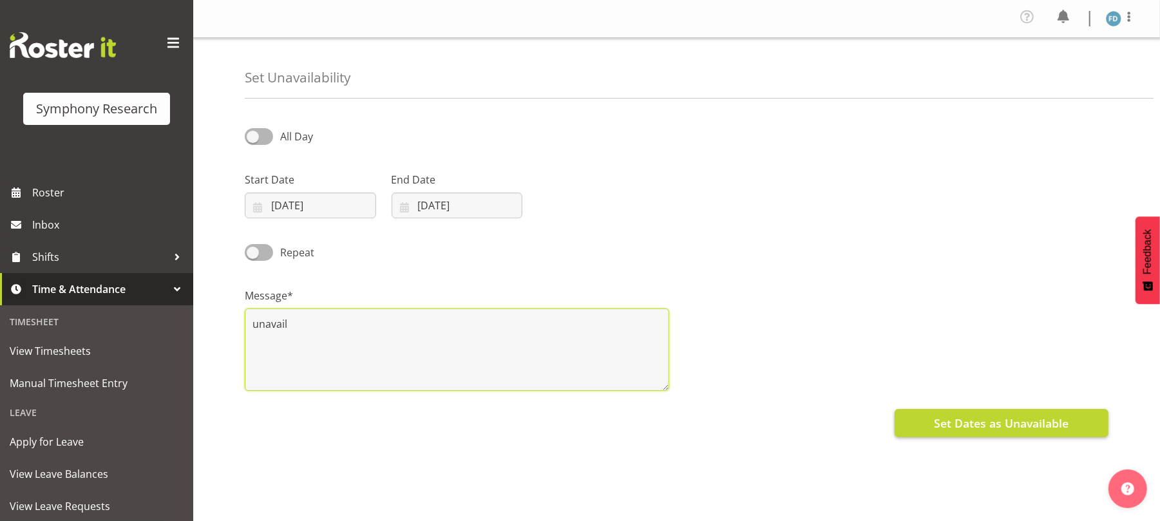
type textarea "unavail"
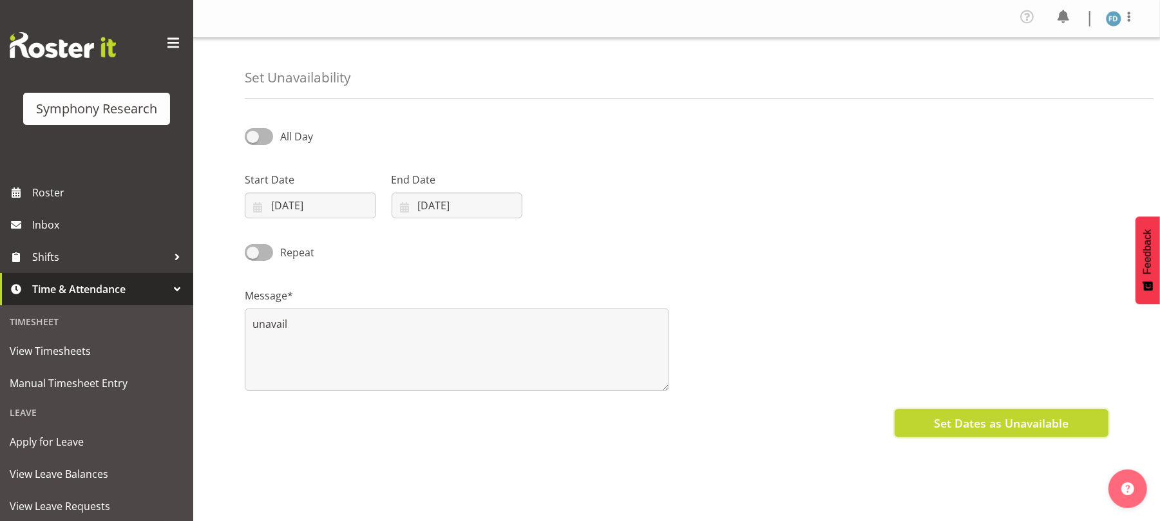
click at [976, 432] on span "Set Dates as Unavailable" at bounding box center [1001, 423] width 135 height 17
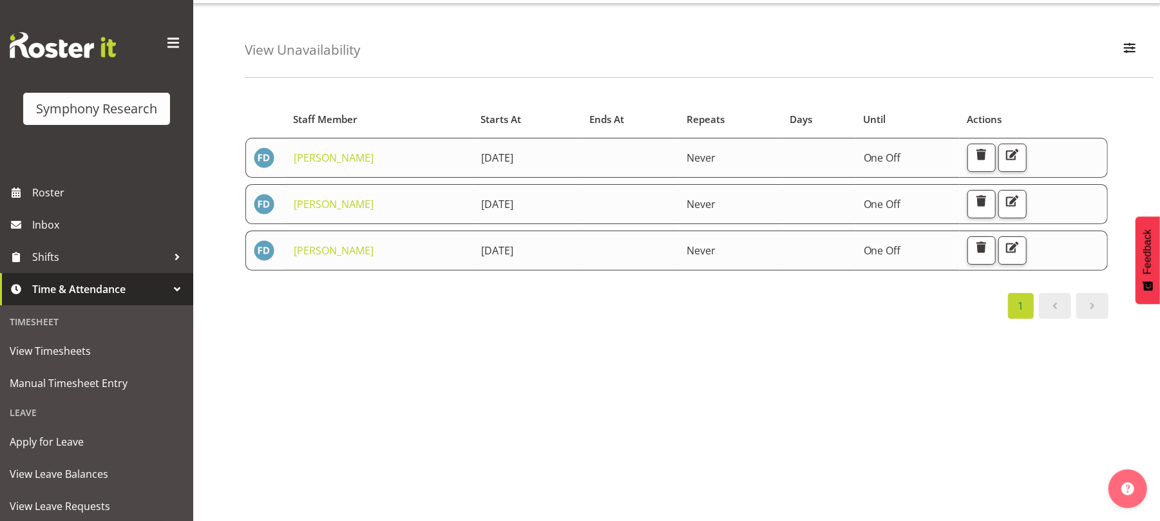
scroll to position [129, 0]
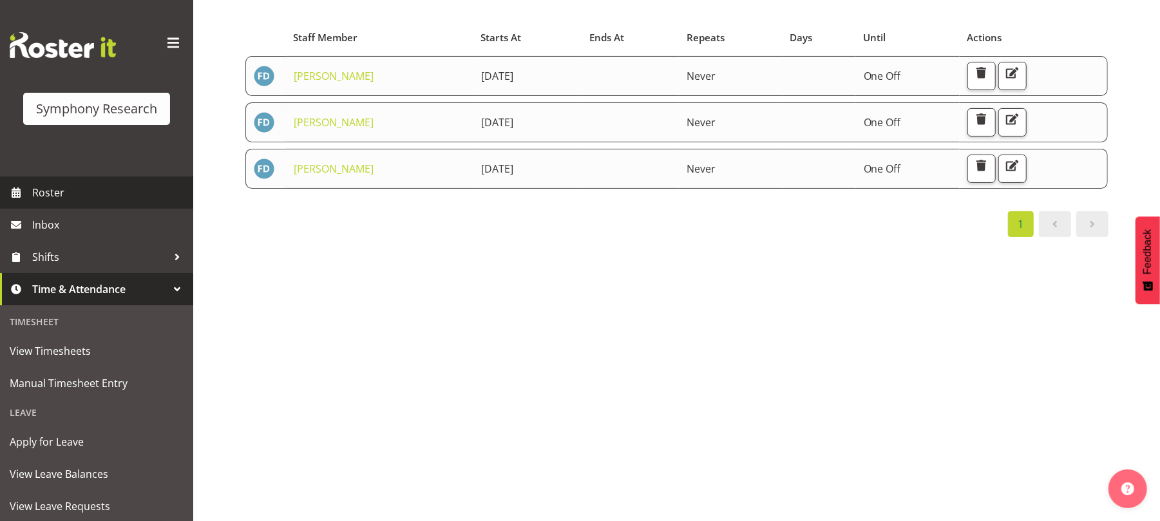
click at [53, 191] on span "Roster" at bounding box center [109, 192] width 155 height 19
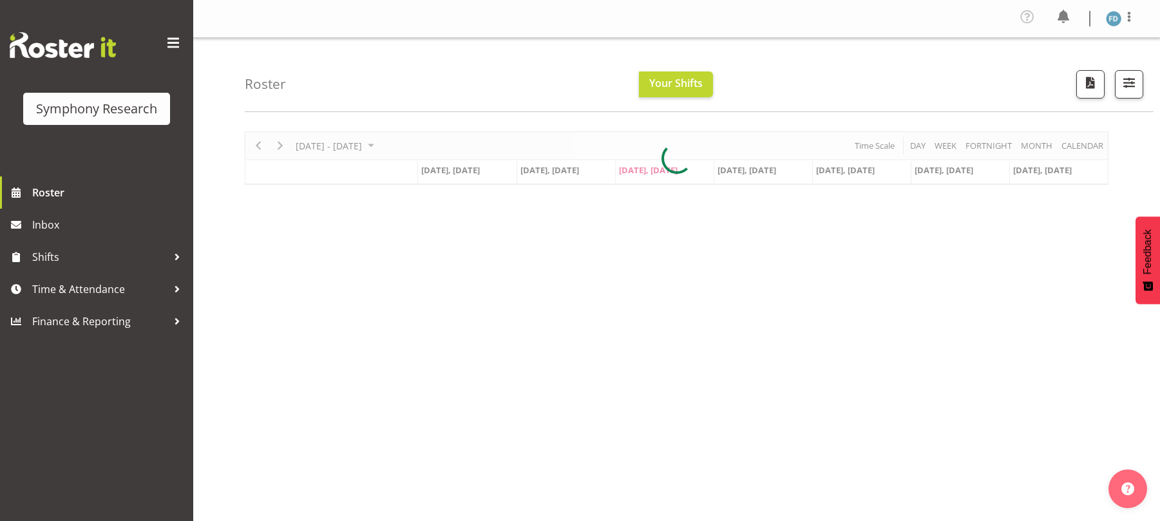
scroll to position [117, 0]
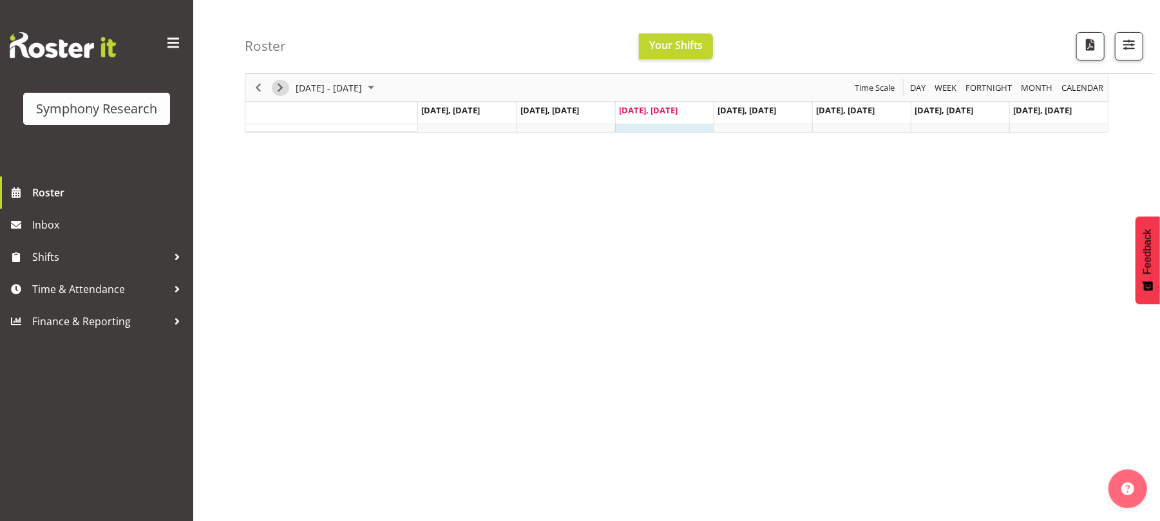
click at [285, 89] on span "Next" at bounding box center [279, 88] width 15 height 16
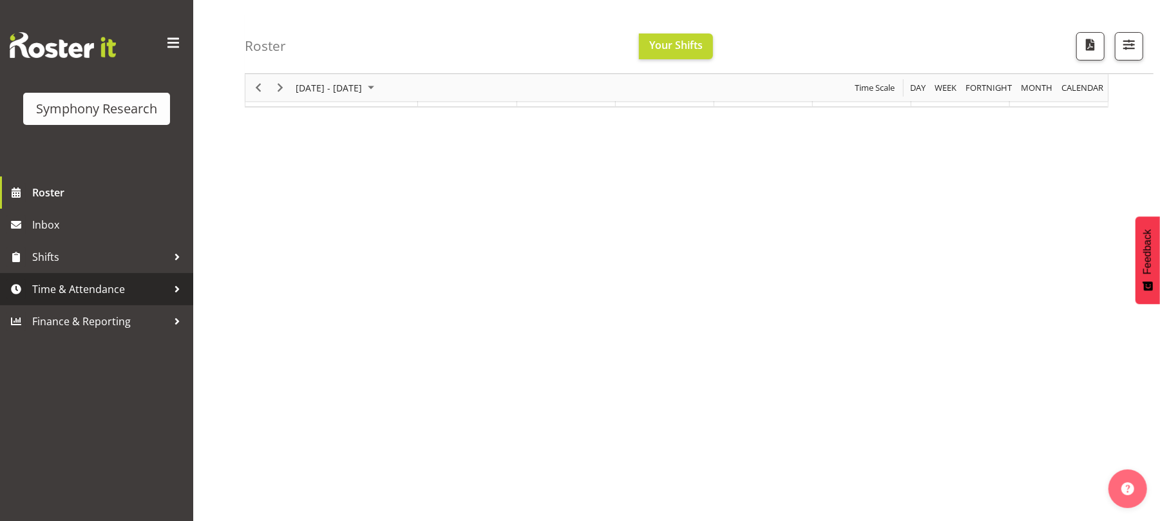
click at [83, 287] on span "Time & Attendance" at bounding box center [99, 289] width 135 height 19
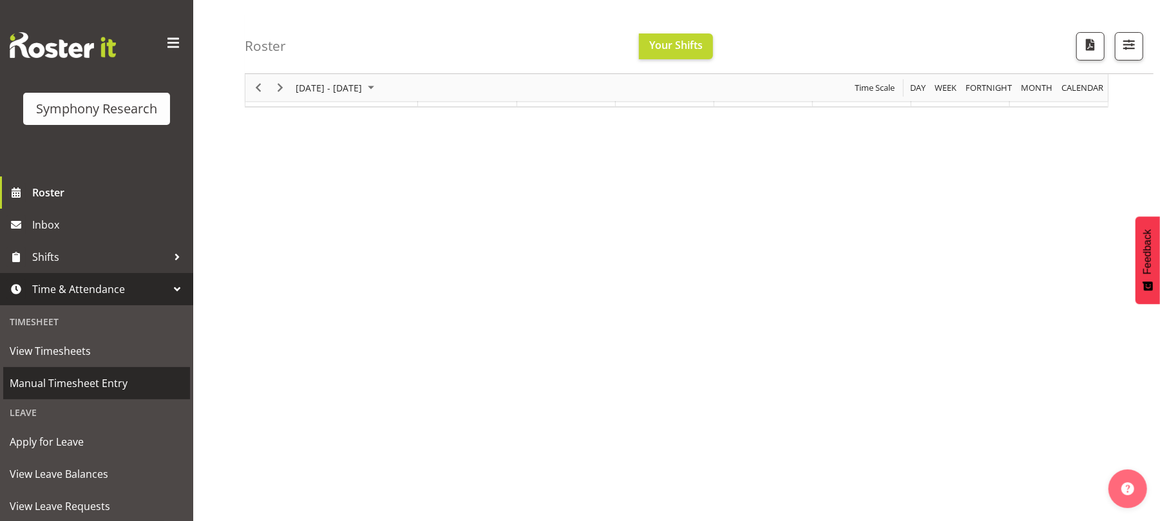
scroll to position [160, 0]
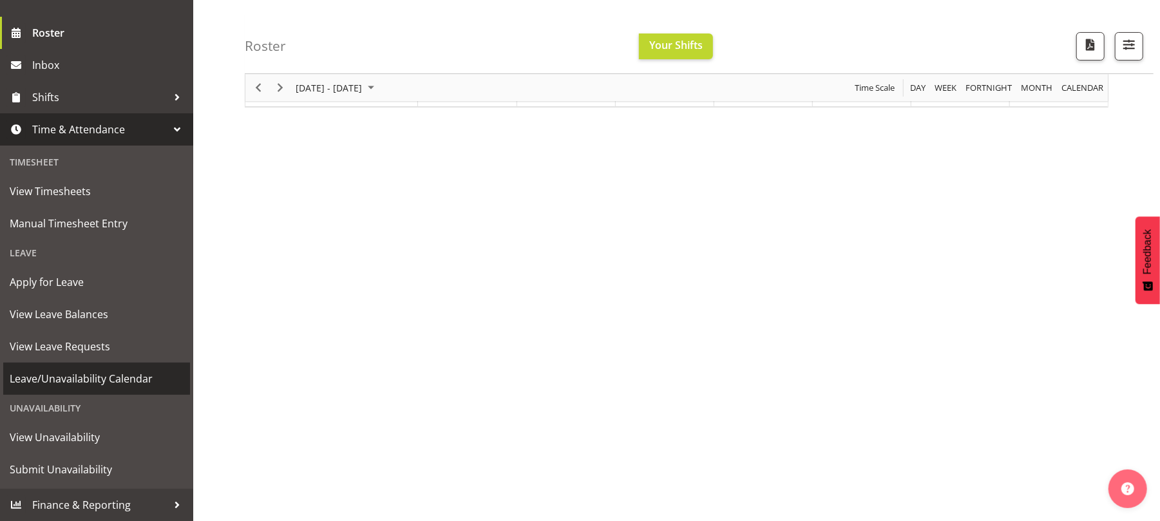
click at [101, 379] on span "Leave/Unavailability Calendar" at bounding box center [97, 378] width 174 height 19
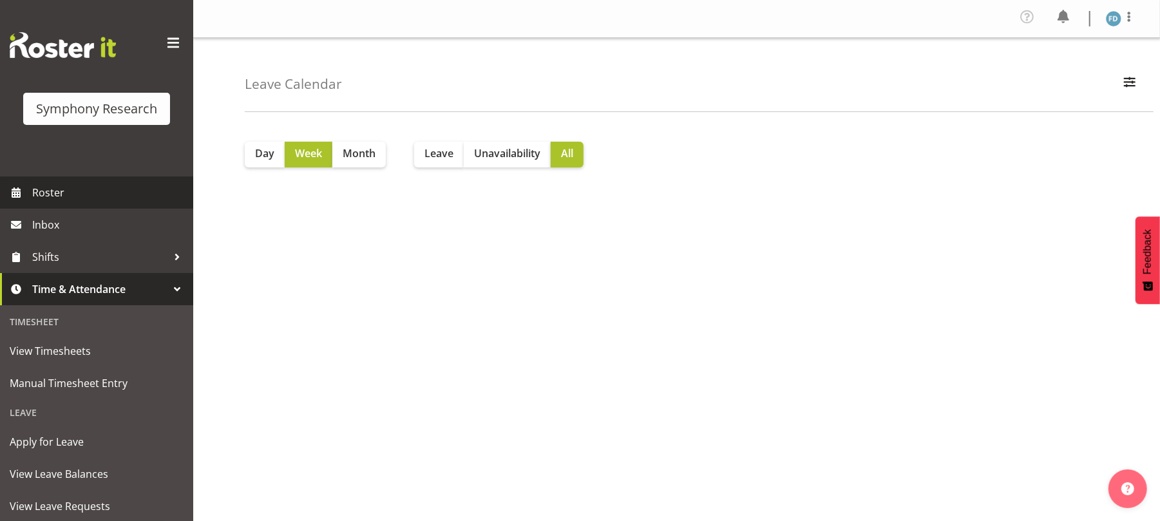
click at [88, 196] on span "Roster" at bounding box center [109, 192] width 155 height 19
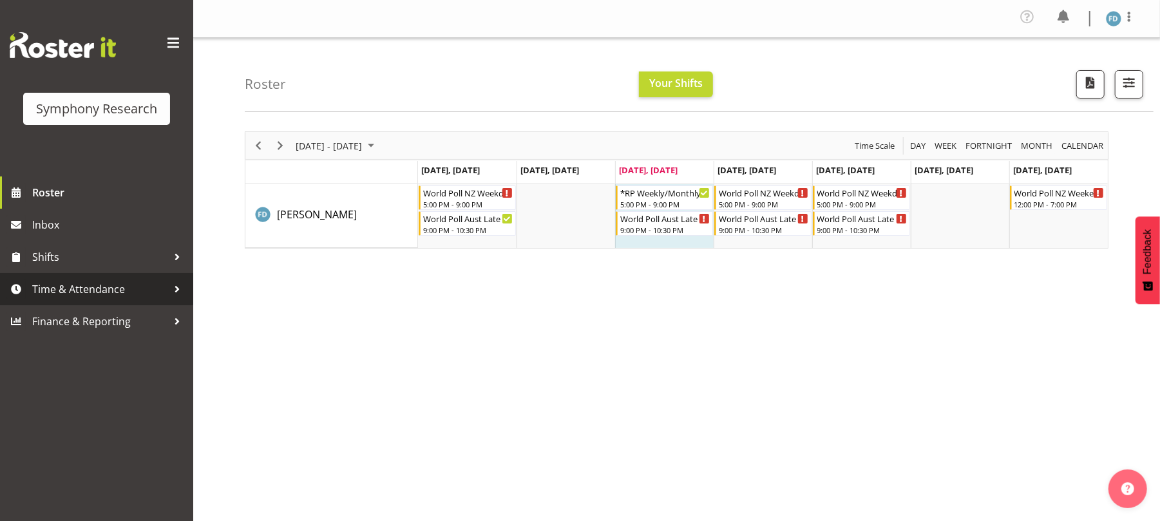
click at [65, 299] on span "Time & Attendance" at bounding box center [99, 289] width 135 height 19
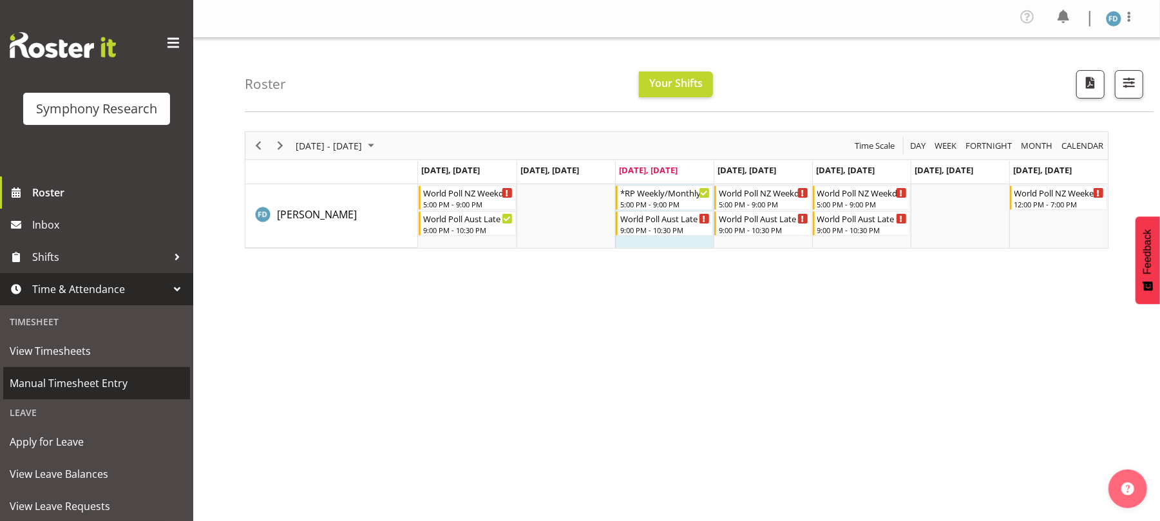
click at [66, 383] on span "Manual Timesheet Entry" at bounding box center [97, 383] width 174 height 19
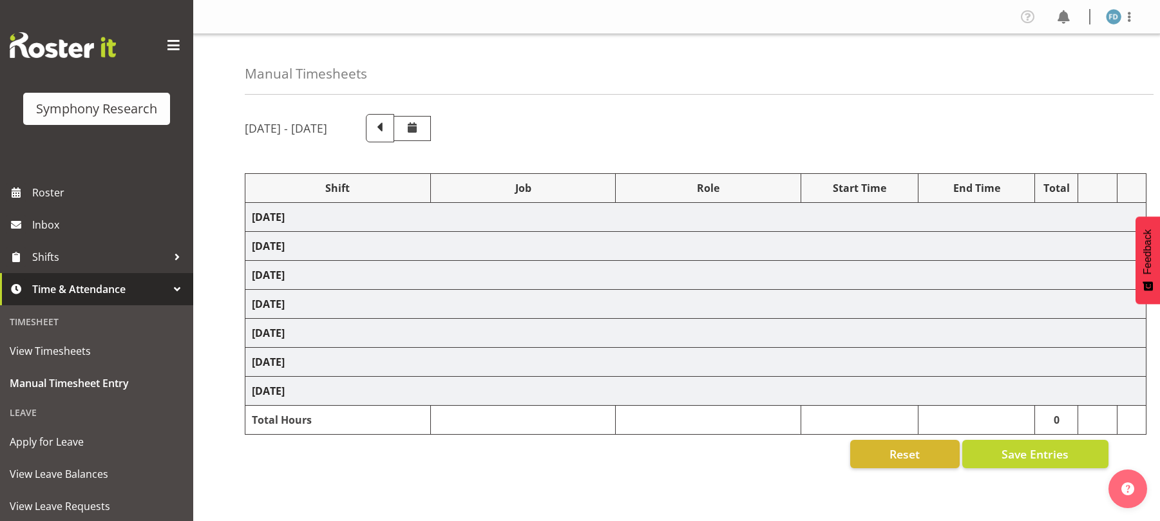
select select "81298"
select select "10587"
select select "47"
select select "56692"
select select "10499"
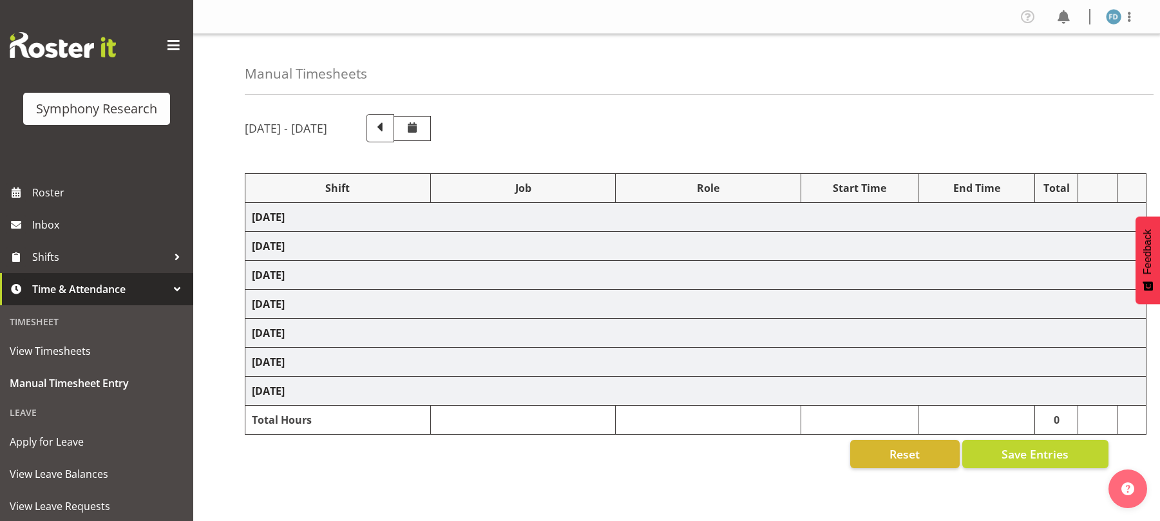
select select "47"
select select "56692"
select select "10499"
select select "47"
select select "2940"
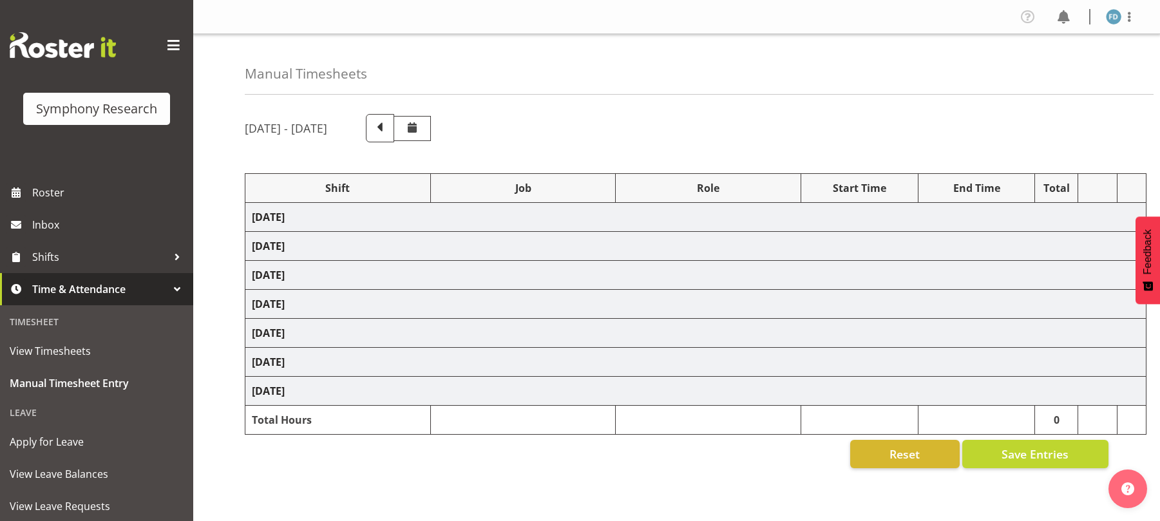
select select "10242"
select select "47"
select select "56692"
select select "10499"
select select "47"
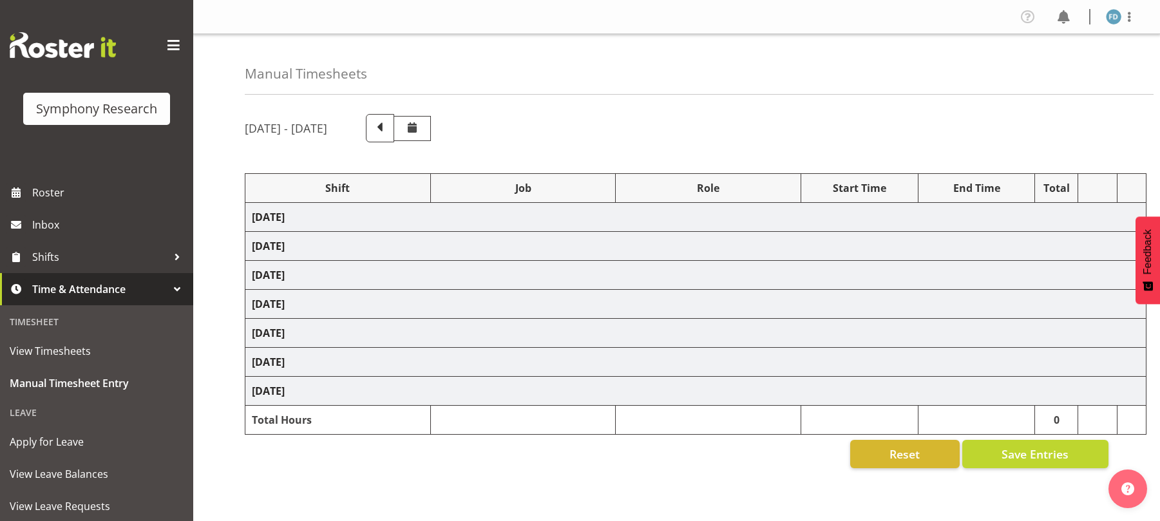
select select "56692"
select select "10499"
select select "47"
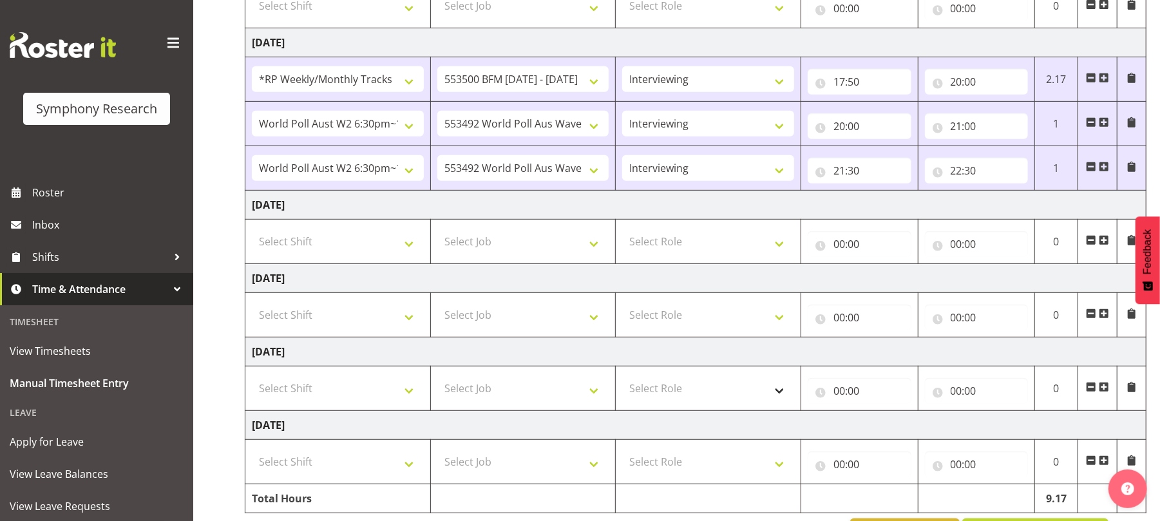
scroll to position [469, 0]
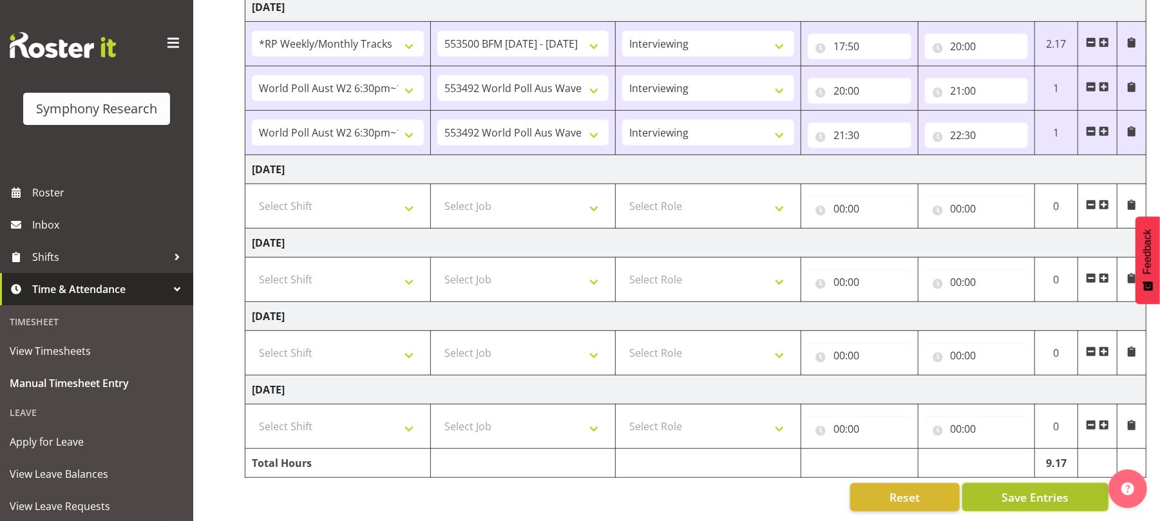
click at [1022, 489] on span "Save Entries" at bounding box center [1035, 497] width 67 height 17
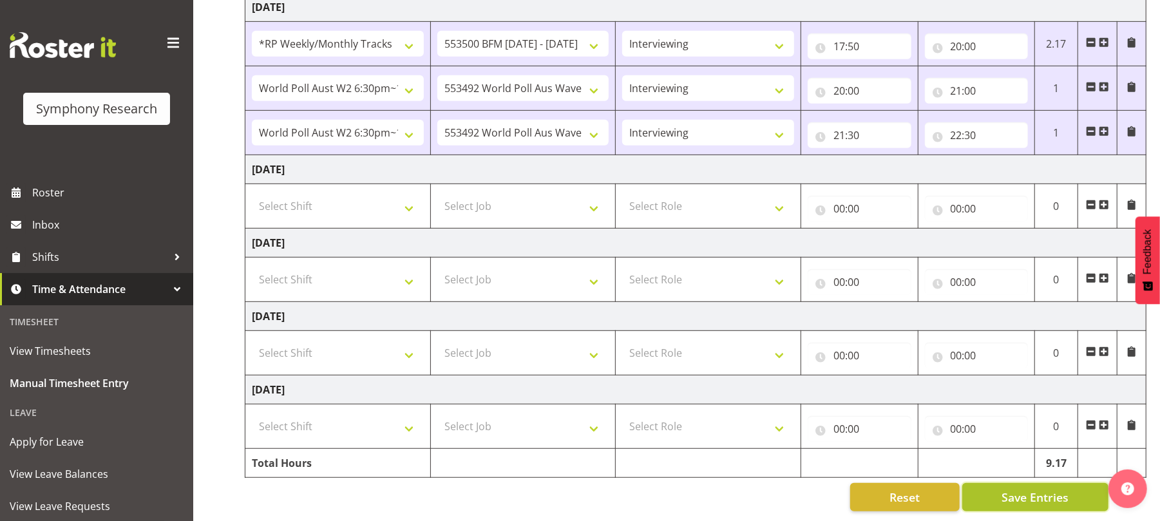
click at [1022, 489] on span "Save Entries" at bounding box center [1035, 497] width 67 height 17
click at [1039, 489] on span "Save Entries" at bounding box center [1035, 497] width 67 height 17
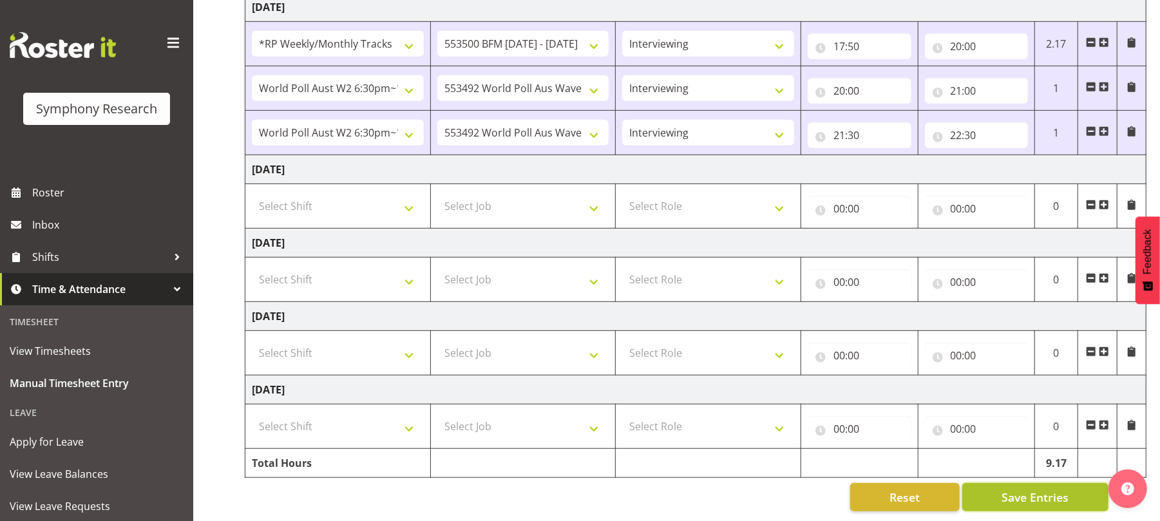
click at [1039, 489] on span "Save Entries" at bounding box center [1035, 497] width 67 height 17
click at [1034, 489] on span "Save Entries" at bounding box center [1035, 497] width 67 height 17
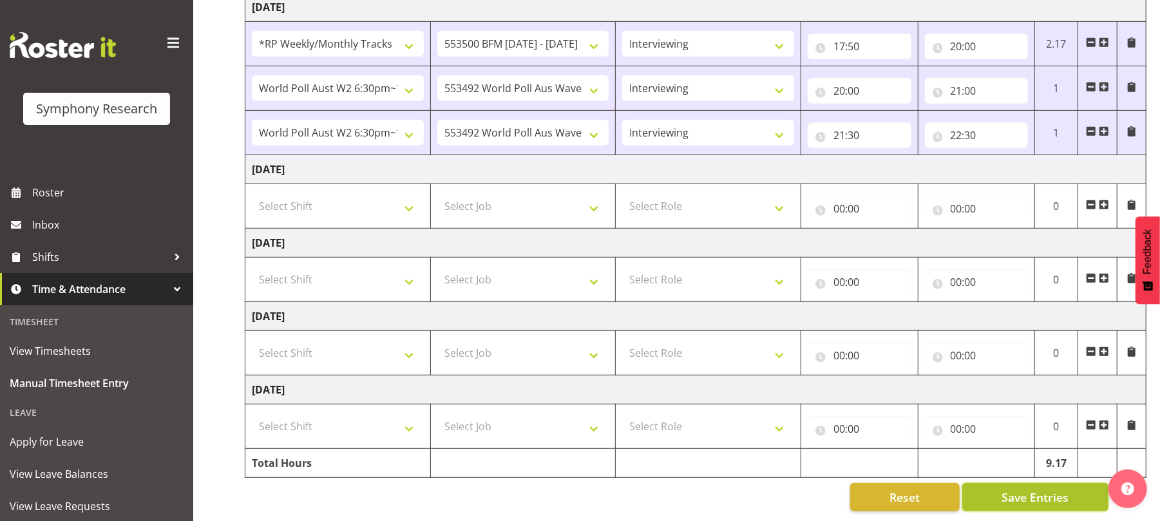
click at [1034, 489] on span "Save Entries" at bounding box center [1035, 497] width 67 height 17
click at [1036, 490] on span "Save Entries" at bounding box center [1035, 497] width 67 height 17
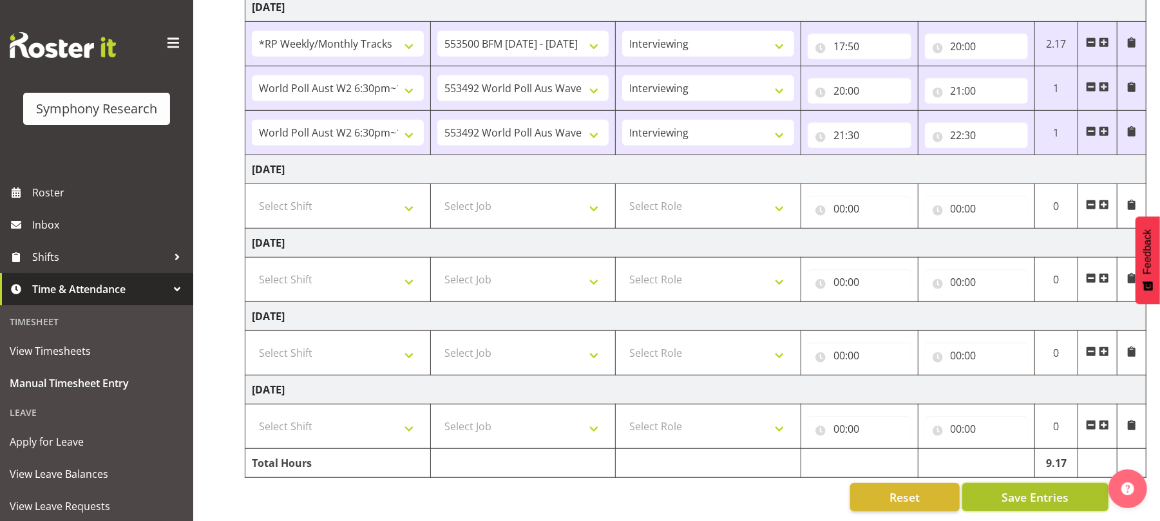
click at [1036, 490] on span "Save Entries" at bounding box center [1035, 497] width 67 height 17
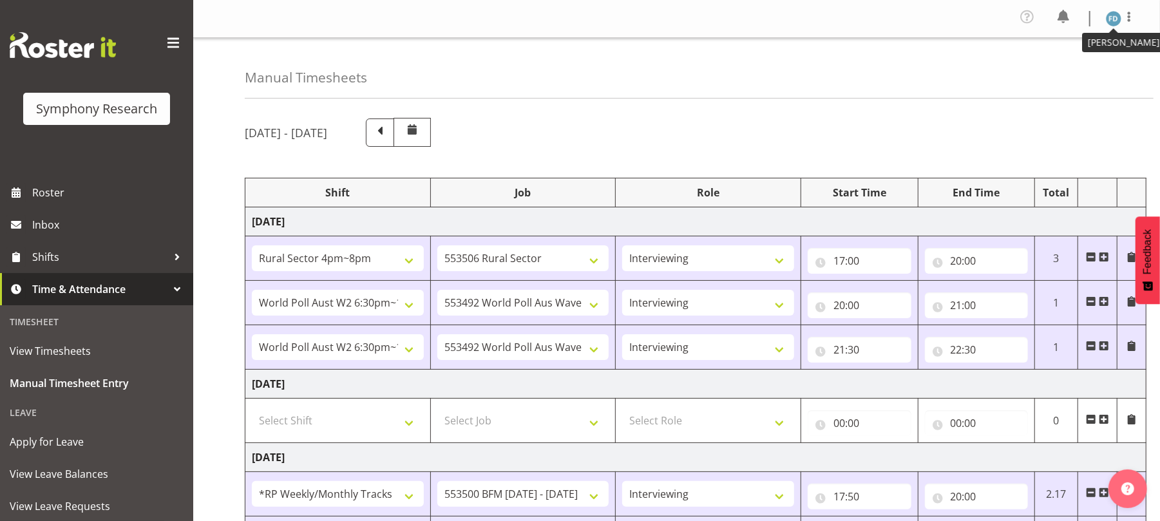
click at [1112, 15] on img at bounding box center [1113, 18] width 15 height 15
click at [1054, 61] on link "Log Out" at bounding box center [1075, 70] width 124 height 23
